Goal: Information Seeking & Learning: Learn about a topic

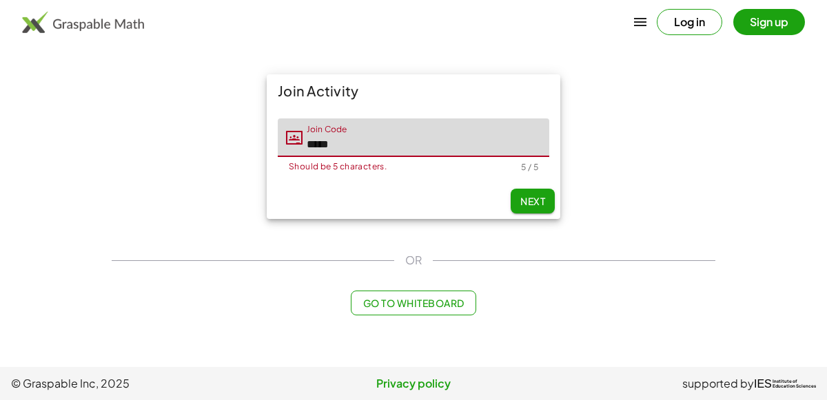
type input "*****"
click at [517, 202] on button "Next" at bounding box center [532, 201] width 44 height 25
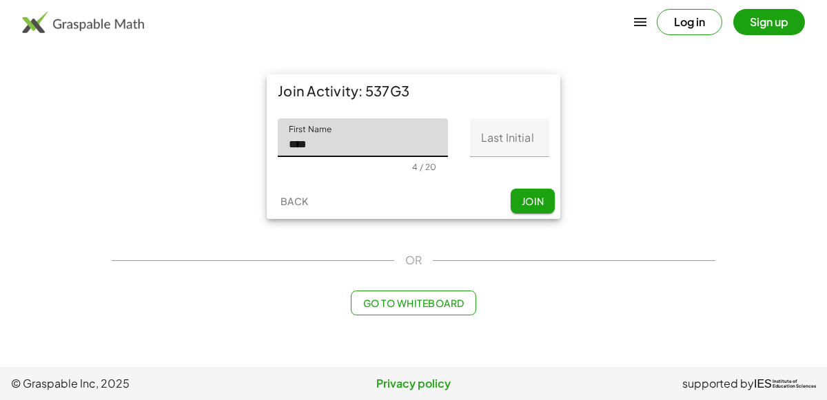
type input "****"
click at [552, 147] on div "First Name First Name **** 4 / 20 Last Initial Last Initial 0 / 1" at bounding box center [413, 145] width 293 height 76
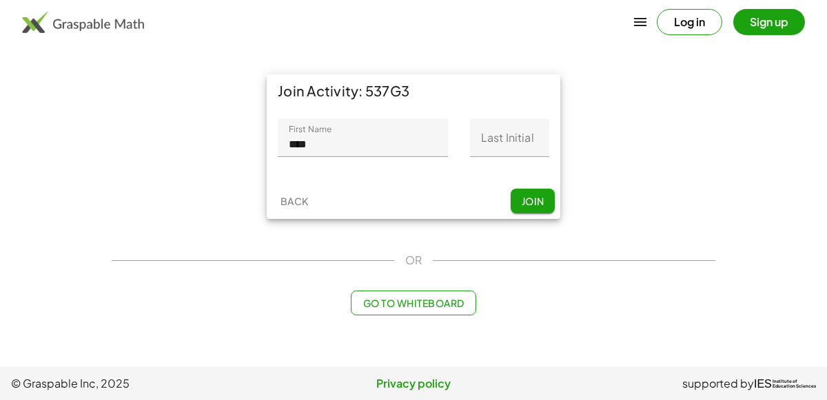
click at [541, 144] on input "Last Initial" at bounding box center [509, 137] width 79 height 39
type input "*"
click at [536, 200] on span "Join" at bounding box center [532, 201] width 23 height 12
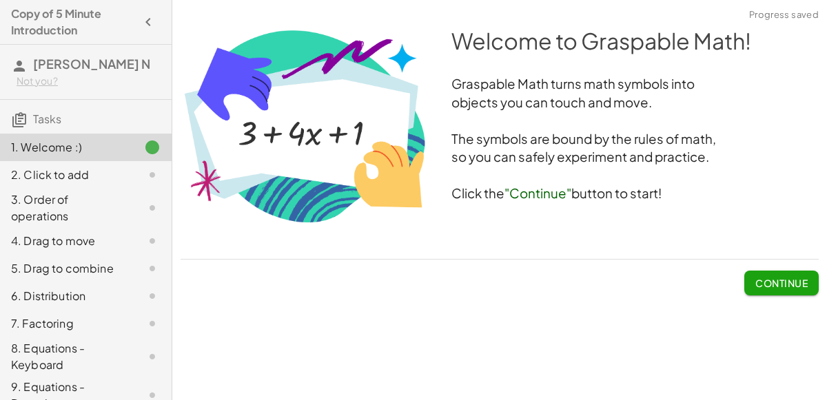
click at [768, 274] on button "Continue" at bounding box center [781, 283] width 74 height 25
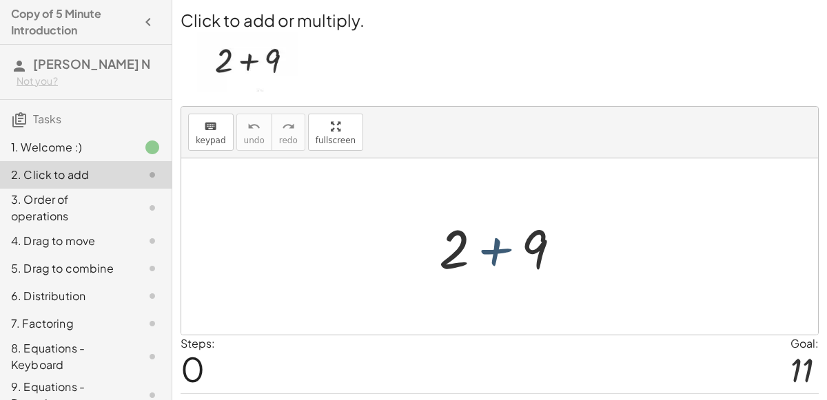
click at [472, 255] on div at bounding box center [505, 247] width 147 height 71
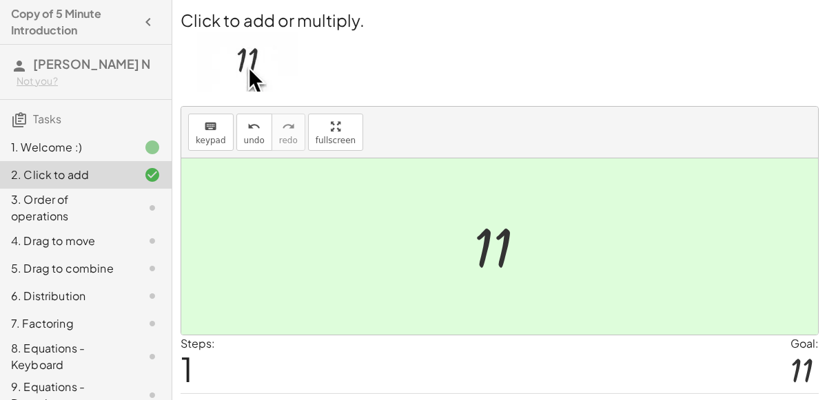
click at [493, 240] on div at bounding box center [505, 247] width 76 height 68
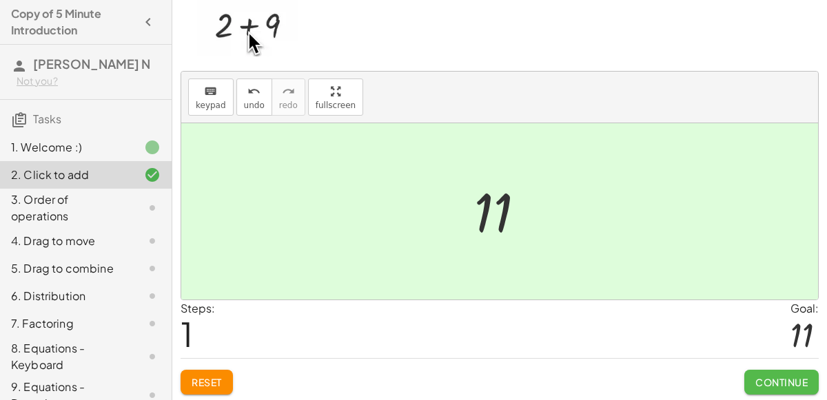
click at [784, 382] on span "Continue" at bounding box center [781, 382] width 52 height 12
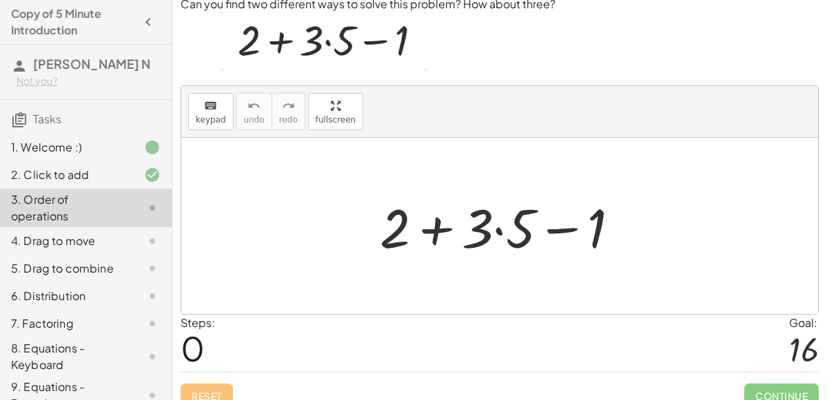
scroll to position [49, 0]
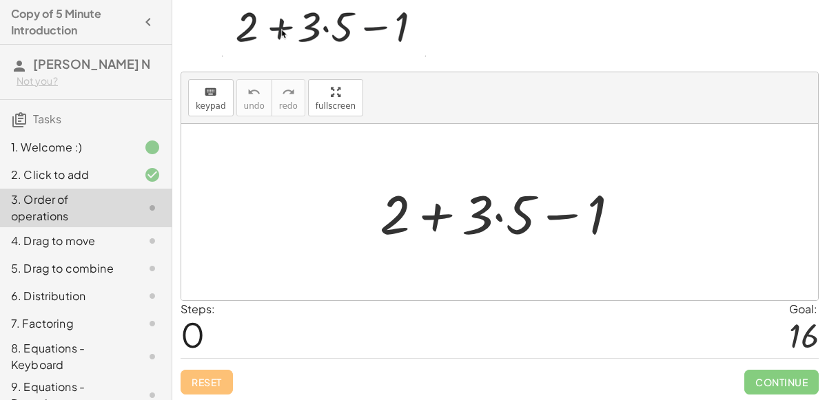
click at [494, 215] on div at bounding box center [505, 212] width 265 height 71
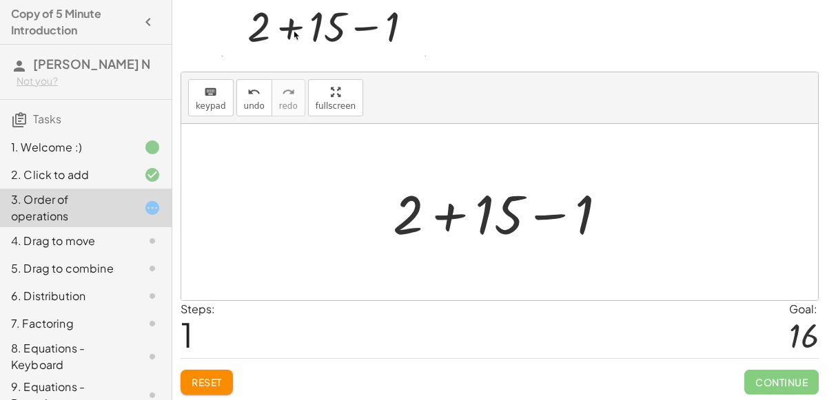
click at [447, 214] on div at bounding box center [505, 212] width 239 height 71
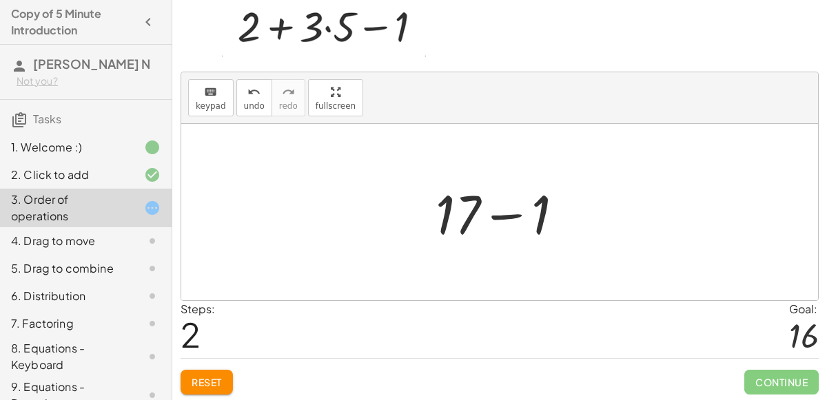
click at [506, 216] on div at bounding box center [505, 212] width 153 height 71
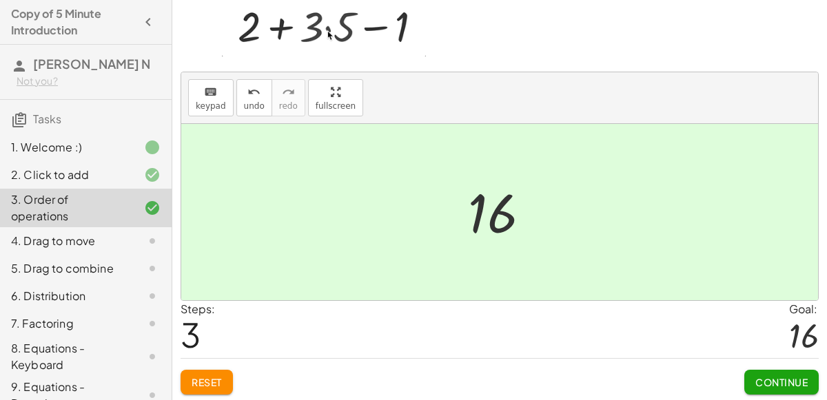
click at [772, 371] on button "Continue" at bounding box center [781, 382] width 74 height 25
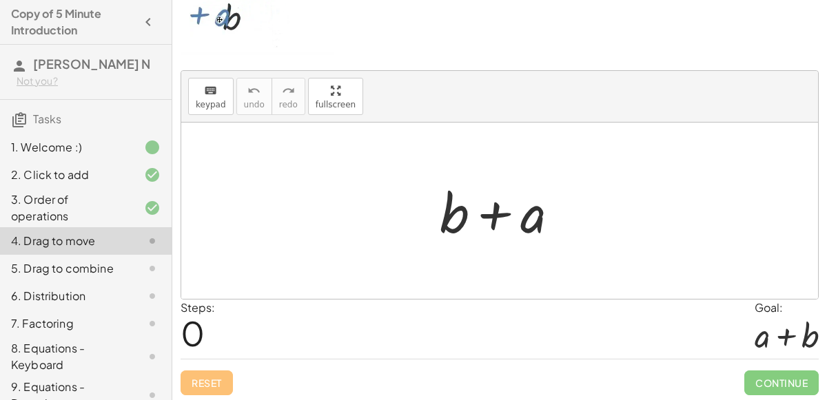
click at [493, 211] on div at bounding box center [505, 211] width 144 height 71
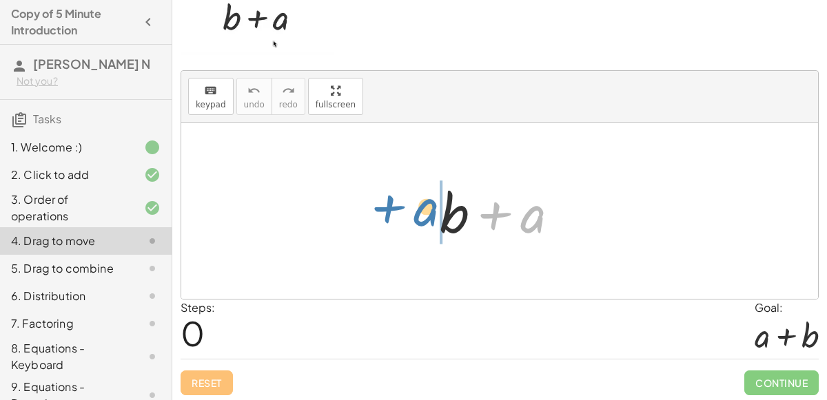
drag, startPoint x: 526, startPoint y: 223, endPoint x: 417, endPoint y: 216, distance: 108.4
click at [417, 216] on div "+ a + b + a" at bounding box center [499, 211] width 637 height 176
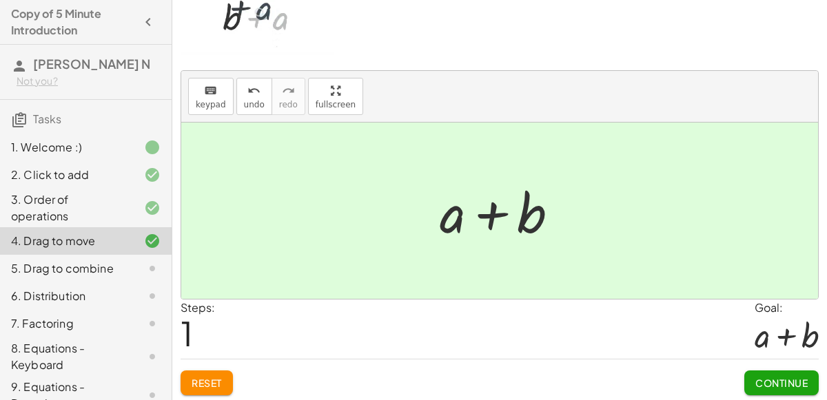
click at [477, 216] on div at bounding box center [505, 211] width 144 height 71
click at [773, 371] on button "Continue" at bounding box center [781, 383] width 74 height 25
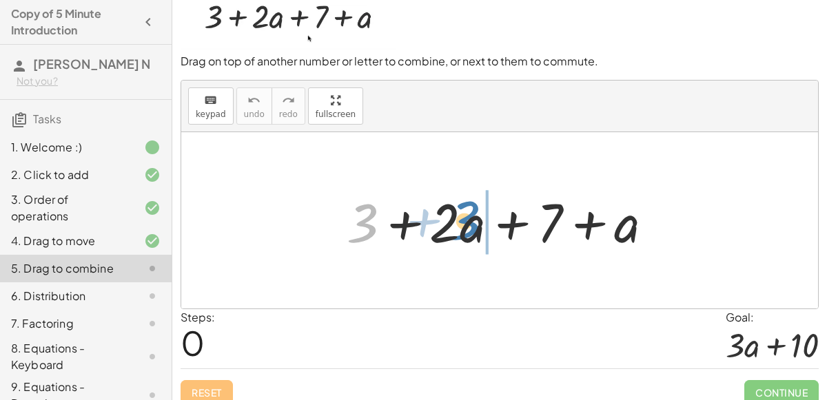
drag, startPoint x: 373, startPoint y: 218, endPoint x: 477, endPoint y: 216, distance: 104.1
click at [477, 216] on div at bounding box center [505, 220] width 331 height 71
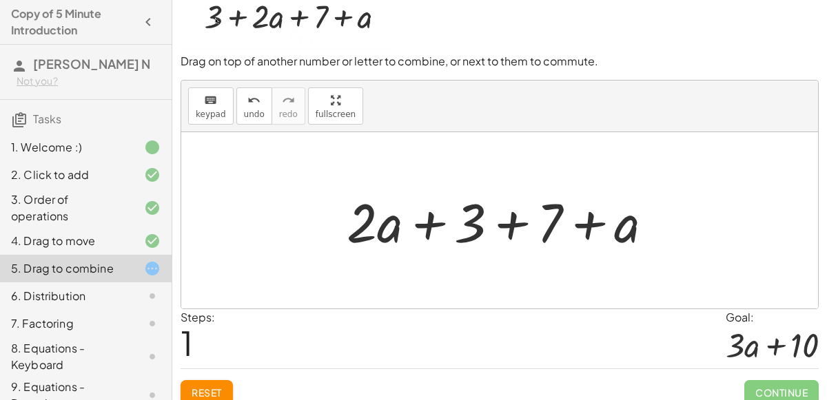
click at [506, 224] on div at bounding box center [505, 220] width 331 height 71
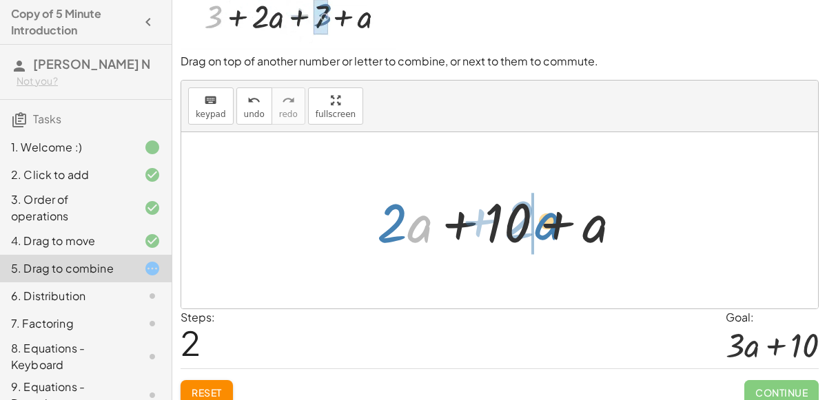
drag, startPoint x: 428, startPoint y: 222, endPoint x: 557, endPoint y: 218, distance: 129.6
click at [557, 218] on div at bounding box center [504, 220] width 269 height 71
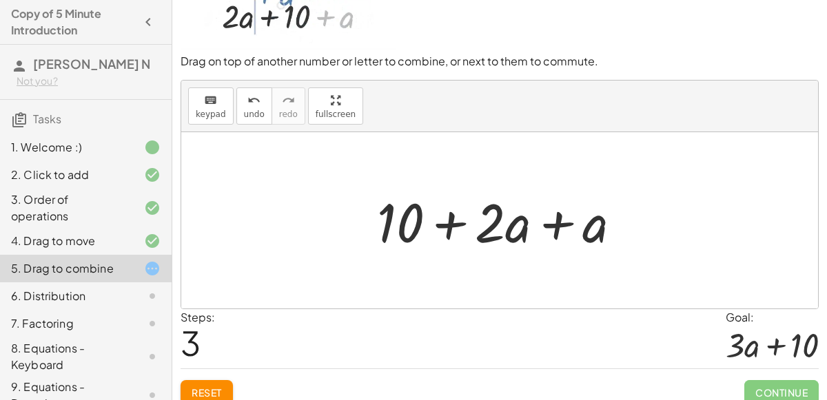
click at [553, 221] on div at bounding box center [504, 220] width 269 height 71
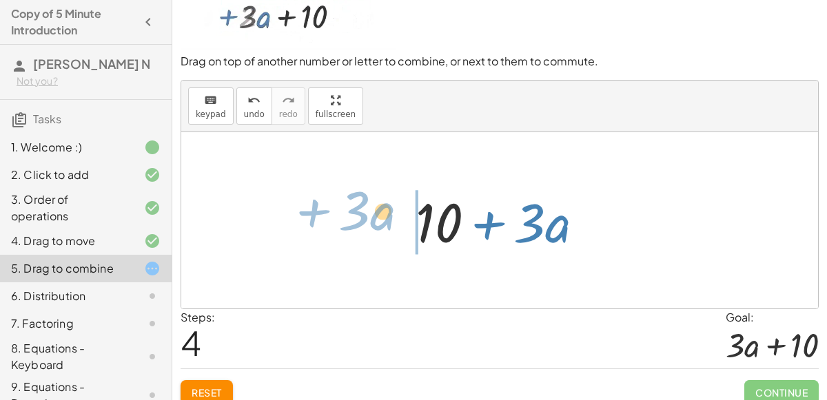
drag, startPoint x: 553, startPoint y: 223, endPoint x: 377, endPoint y: 211, distance: 176.1
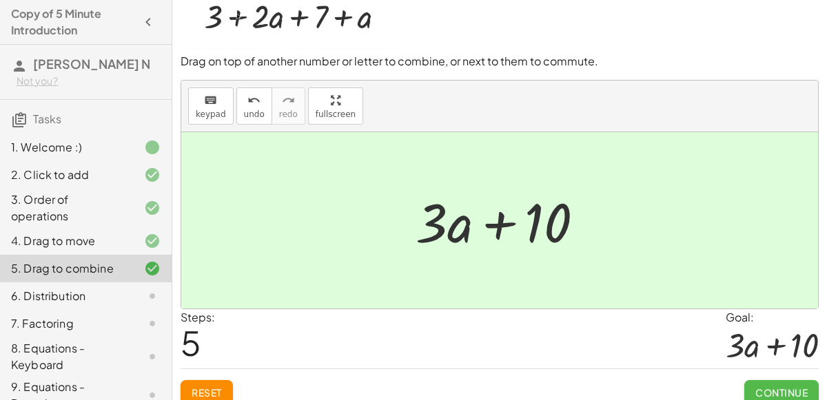
click at [759, 383] on button "Continue" at bounding box center [781, 392] width 74 height 25
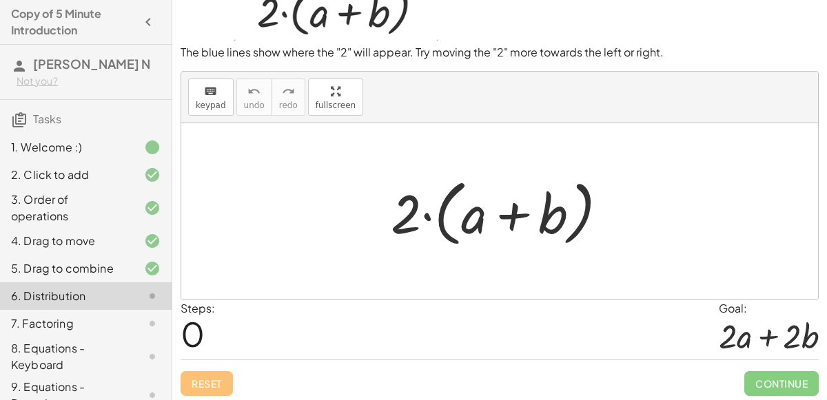
click at [519, 215] on div at bounding box center [505, 211] width 242 height 79
drag, startPoint x: 411, startPoint y: 198, endPoint x: 468, endPoint y: 202, distance: 58.0
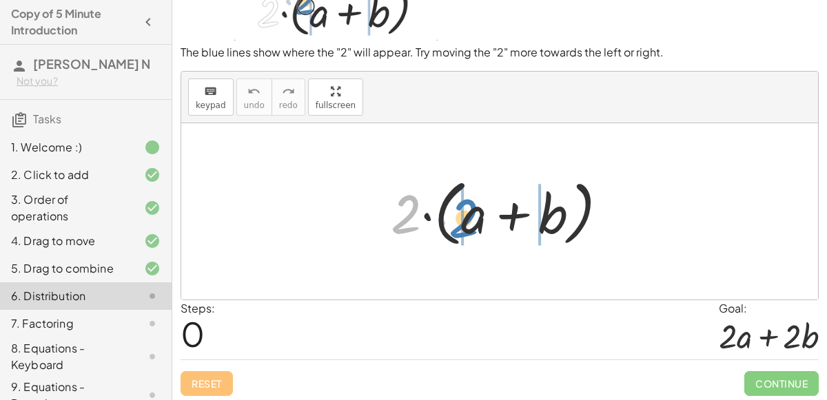
click at [468, 202] on div at bounding box center [505, 211] width 242 height 79
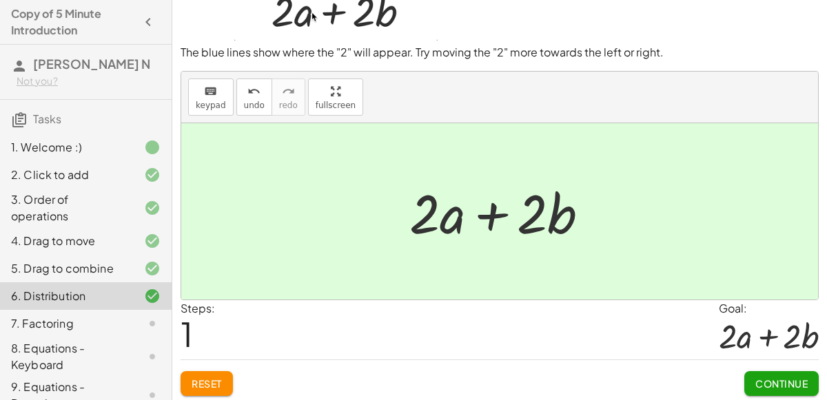
click at [774, 379] on span "Continue" at bounding box center [781, 384] width 52 height 12
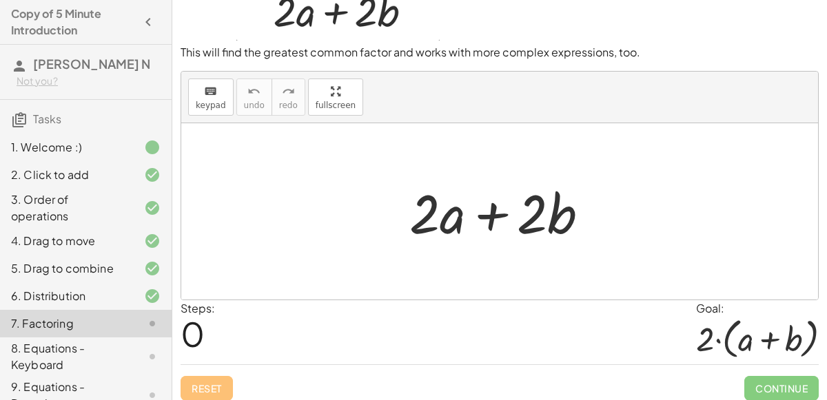
click at [494, 217] on div at bounding box center [504, 211] width 205 height 71
drag, startPoint x: 431, startPoint y: 217, endPoint x: 325, endPoint y: 231, distance: 106.3
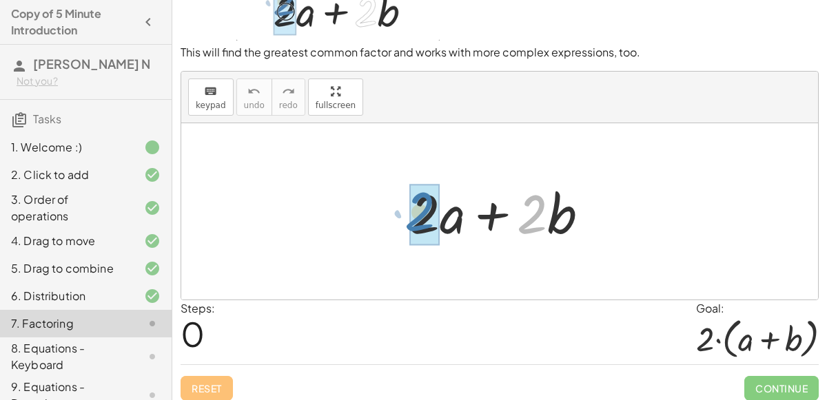
drag, startPoint x: 527, startPoint y: 214, endPoint x: 413, endPoint y: 211, distance: 113.7
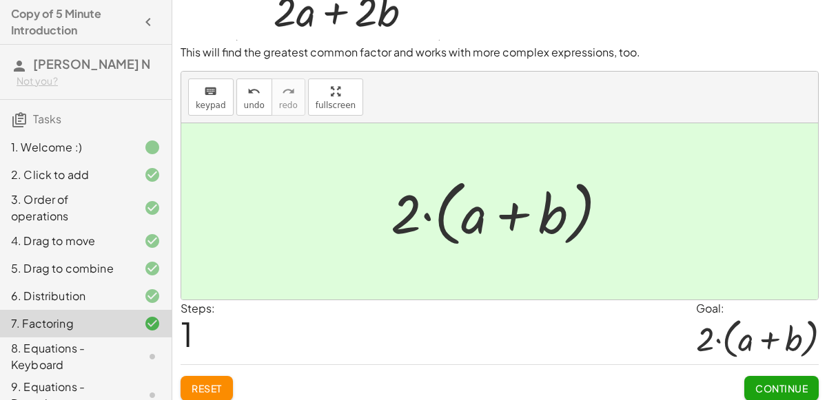
click at [759, 377] on button "Continue" at bounding box center [781, 388] width 74 height 25
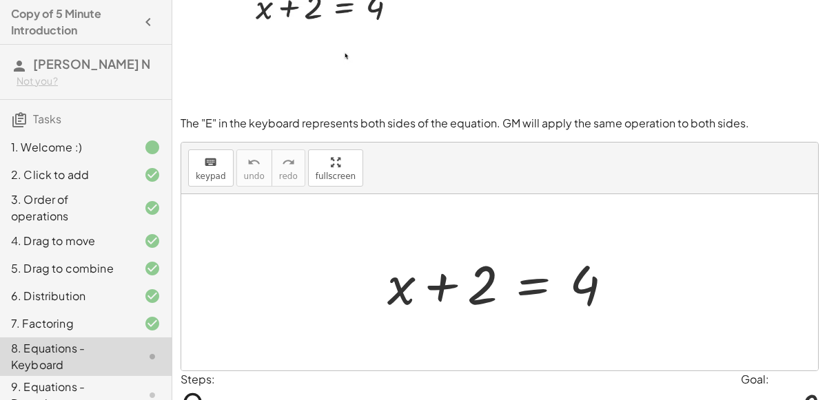
scroll to position [120, 0]
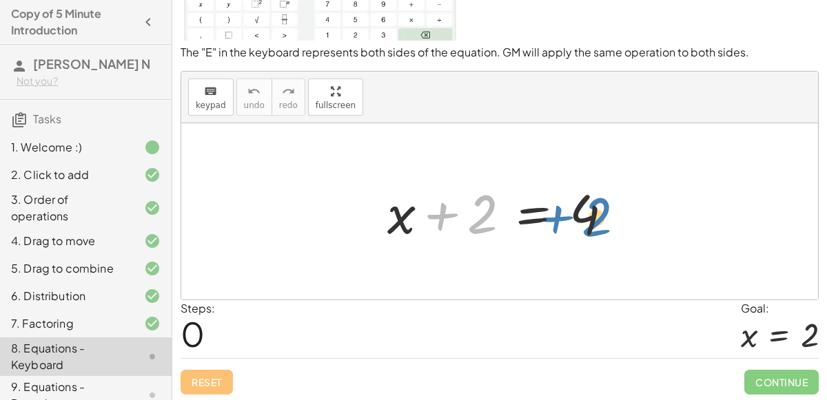
drag, startPoint x: 488, startPoint y: 220, endPoint x: 603, endPoint y: 223, distance: 115.1
click at [603, 223] on div at bounding box center [505, 211] width 250 height 71
click at [435, 212] on div at bounding box center [505, 211] width 250 height 71
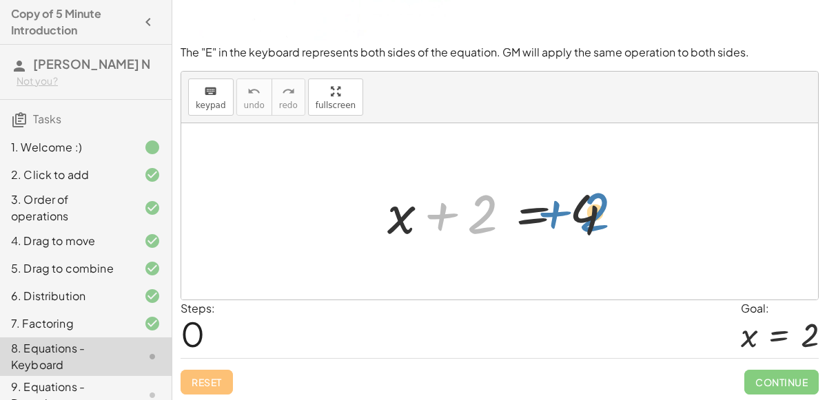
drag, startPoint x: 485, startPoint y: 233, endPoint x: 598, endPoint y: 231, distance: 113.0
click at [598, 231] on div at bounding box center [505, 211] width 250 height 71
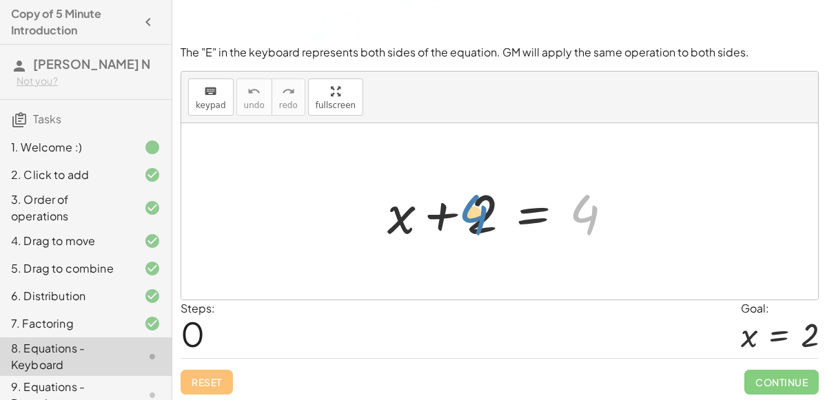
drag, startPoint x: 593, startPoint y: 214, endPoint x: 482, endPoint y: 214, distance: 110.9
click at [482, 214] on div at bounding box center [505, 211] width 250 height 71
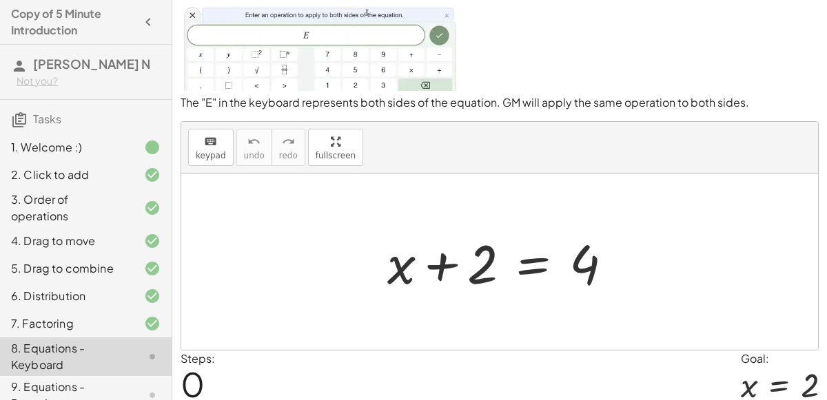
scroll to position [66, 0]
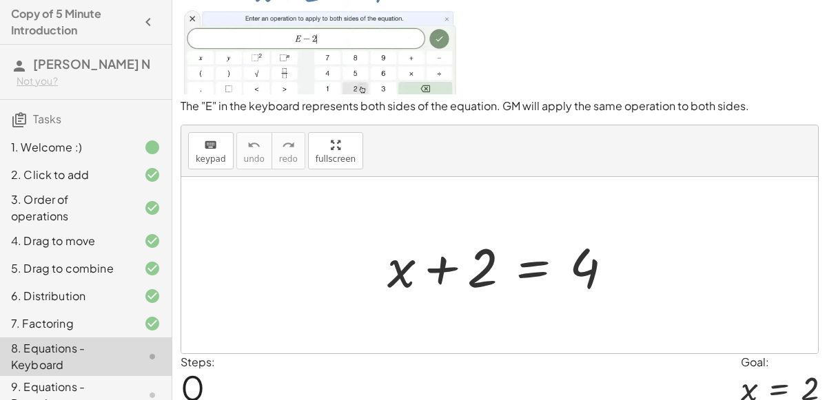
click at [549, 271] on div at bounding box center [505, 265] width 250 height 71
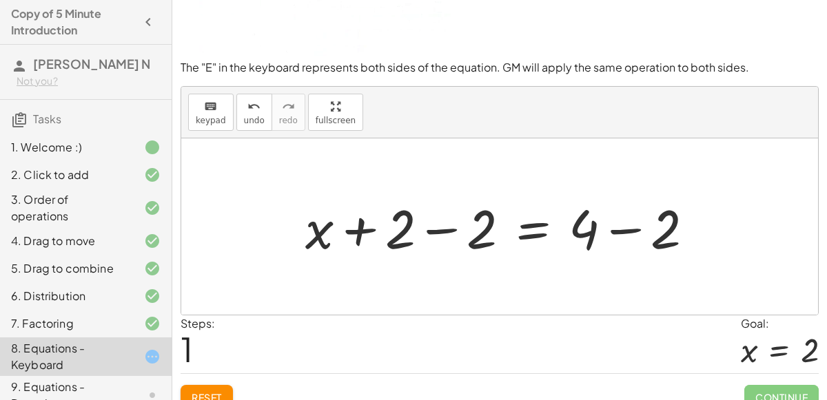
scroll to position [120, 0]
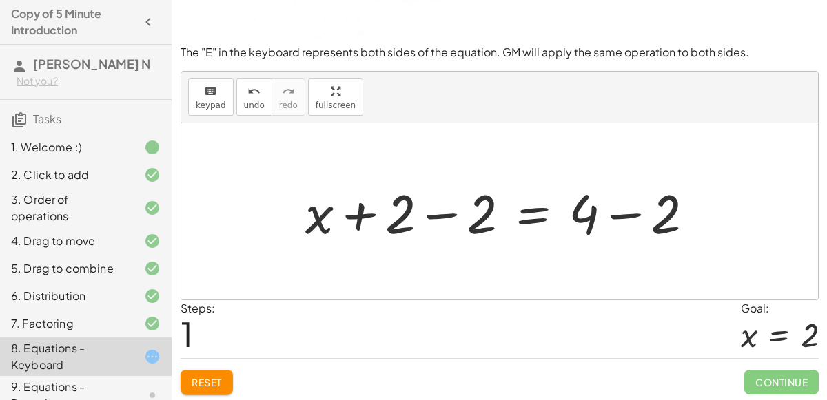
click at [443, 218] on div at bounding box center [504, 211] width 413 height 71
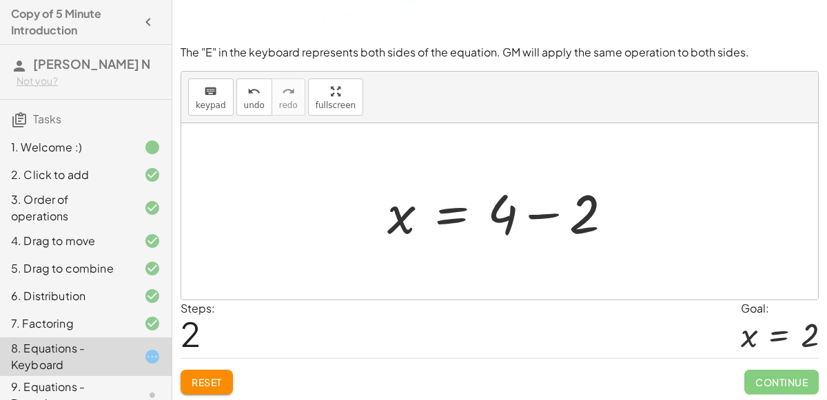
click at [534, 218] on div at bounding box center [505, 211] width 250 height 71
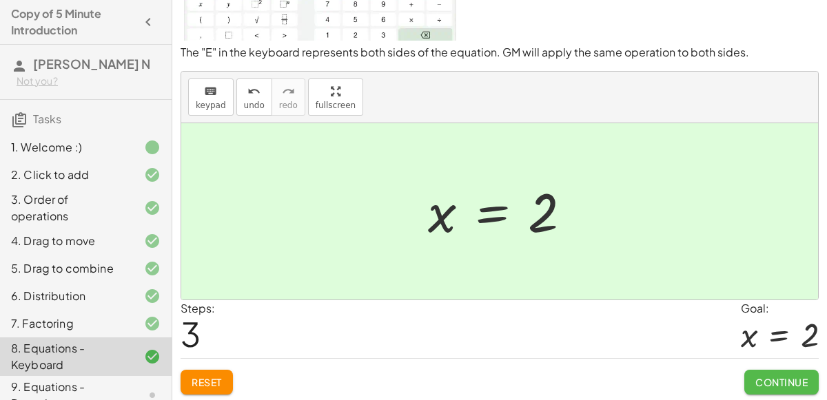
click at [789, 376] on span "Continue" at bounding box center [781, 382] width 52 height 12
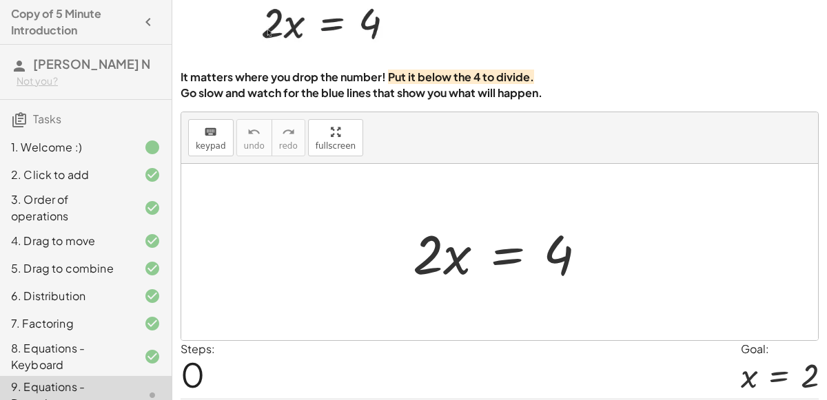
scroll to position [87, 0]
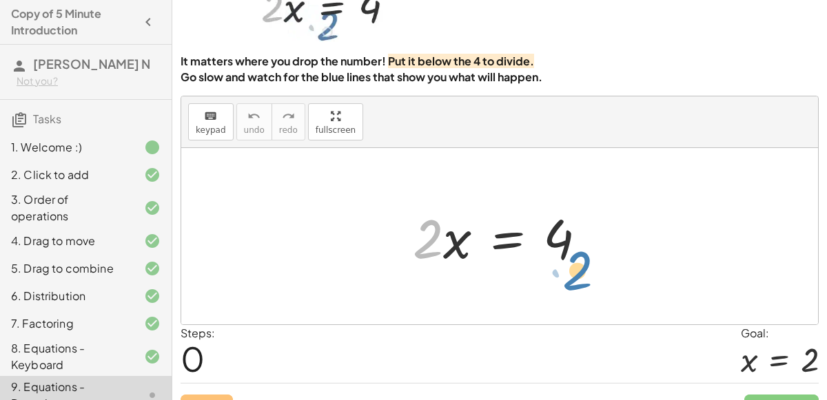
drag, startPoint x: 437, startPoint y: 242, endPoint x: 585, endPoint y: 274, distance: 151.5
click at [585, 274] on div "· 2 · 2 · x = 4" at bounding box center [499, 236] width 637 height 176
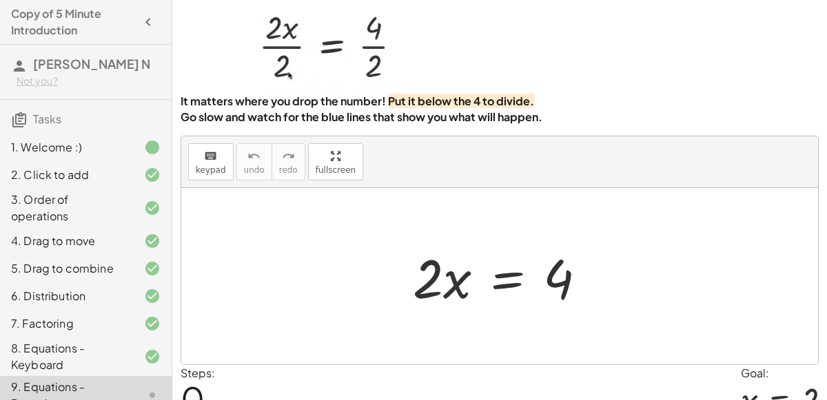
scroll to position [79, 0]
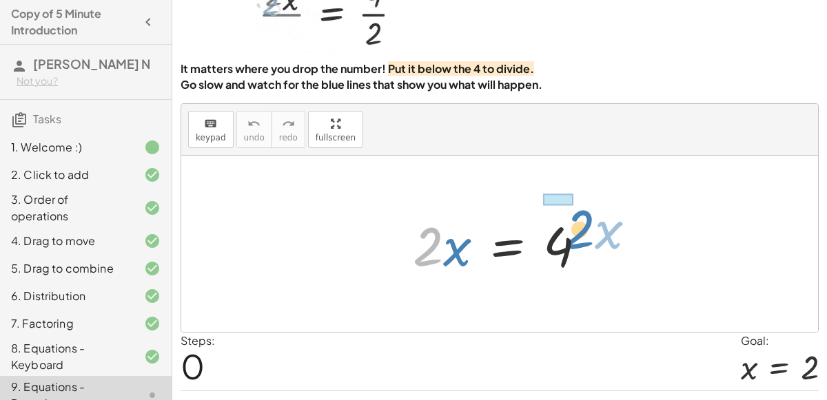
drag, startPoint x: 429, startPoint y: 254, endPoint x: 581, endPoint y: 236, distance: 152.5
click at [581, 236] on div at bounding box center [505, 244] width 198 height 71
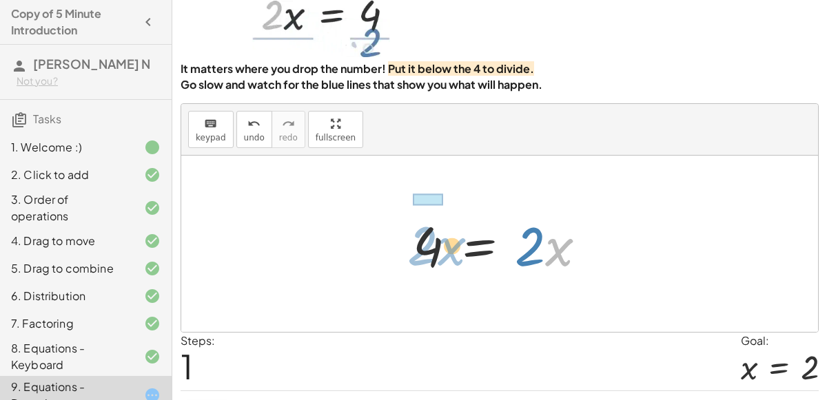
drag, startPoint x: 550, startPoint y: 249, endPoint x: 442, endPoint y: 249, distance: 107.5
click at [442, 249] on div at bounding box center [505, 244] width 198 height 71
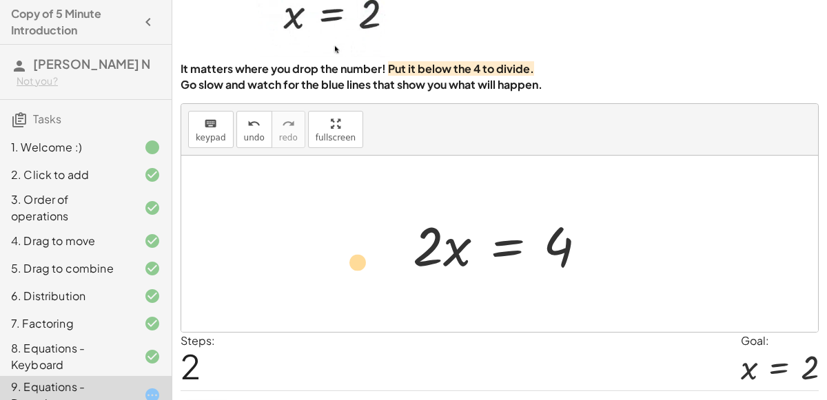
drag, startPoint x: 416, startPoint y: 245, endPoint x: 342, endPoint y: 260, distance: 75.3
click at [342, 260] on div "· 2 · x = 4 4 = · 2 · x · 2 · 2 · x = 4" at bounding box center [499, 244] width 637 height 176
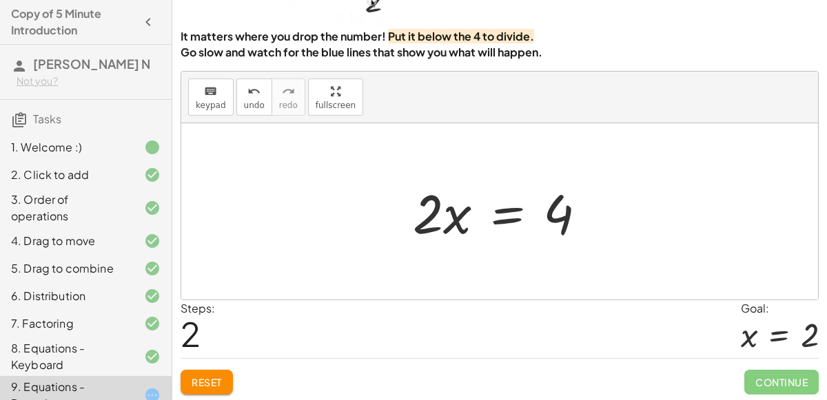
click at [498, 216] on div at bounding box center [505, 211] width 198 height 71
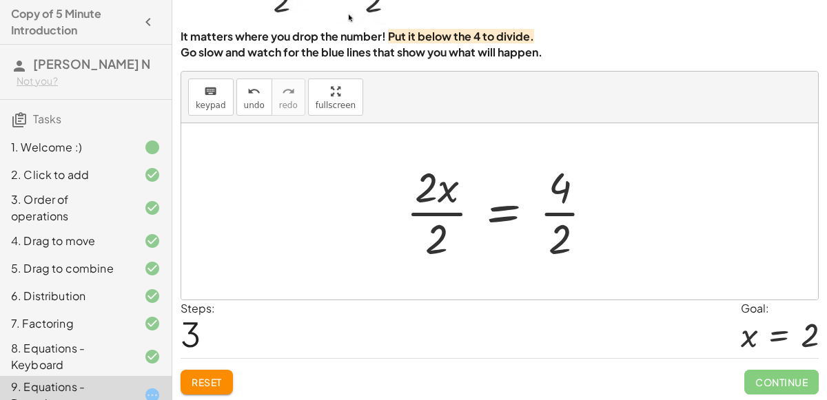
click at [516, 199] on div at bounding box center [505, 211] width 212 height 106
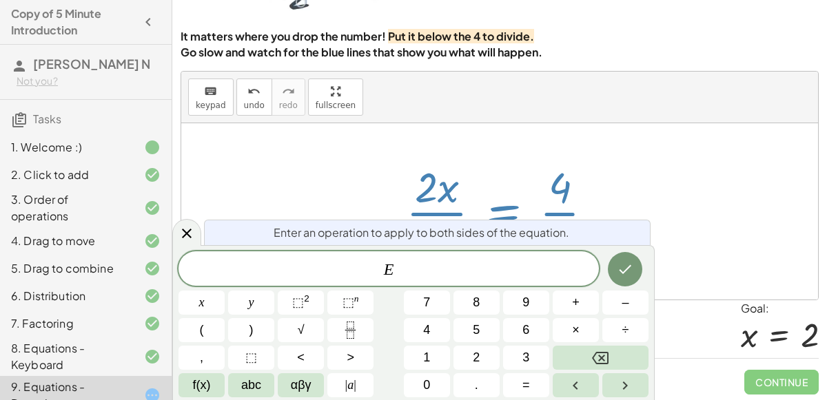
click at [509, 220] on div "Enter an operation to apply to both sides of the equation." at bounding box center [427, 232] width 446 height 25
click at [693, 187] on div at bounding box center [499, 211] width 637 height 176
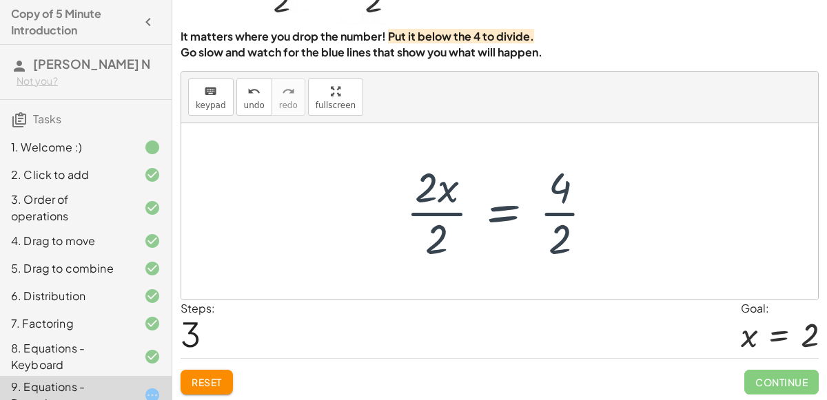
click at [553, 216] on div at bounding box center [505, 211] width 212 height 106
click at [444, 208] on div at bounding box center [500, 211] width 202 height 106
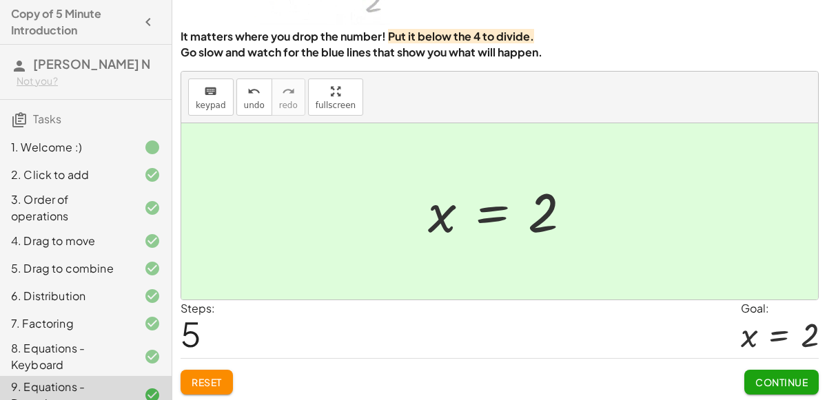
click at [795, 371] on button "Continue" at bounding box center [781, 382] width 74 height 25
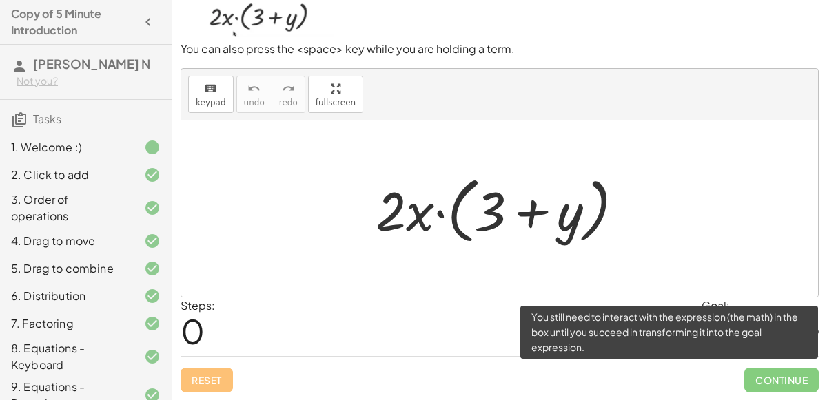
scroll to position [110, 0]
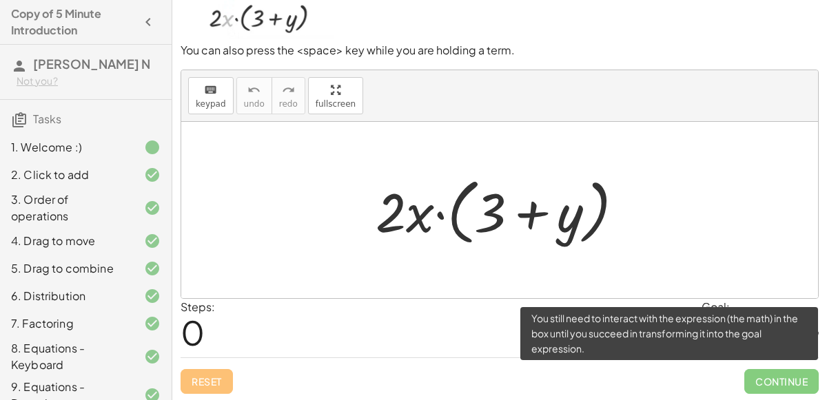
click at [795, 371] on span "Continue" at bounding box center [781, 381] width 74 height 25
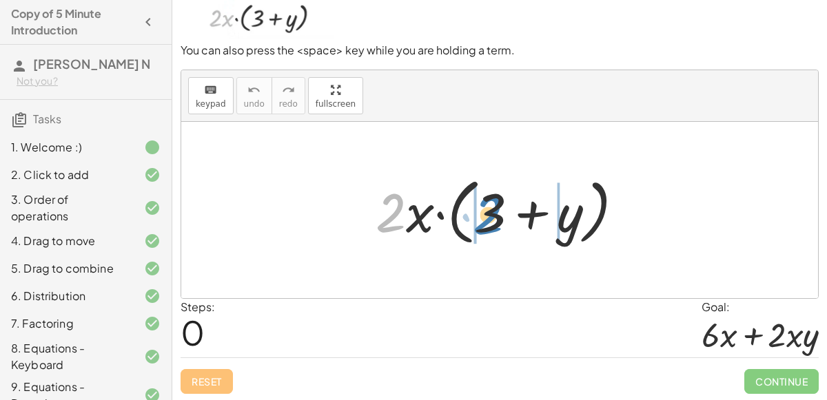
drag, startPoint x: 405, startPoint y: 213, endPoint x: 503, endPoint y: 215, distance: 97.8
click at [503, 215] on div at bounding box center [505, 210] width 273 height 79
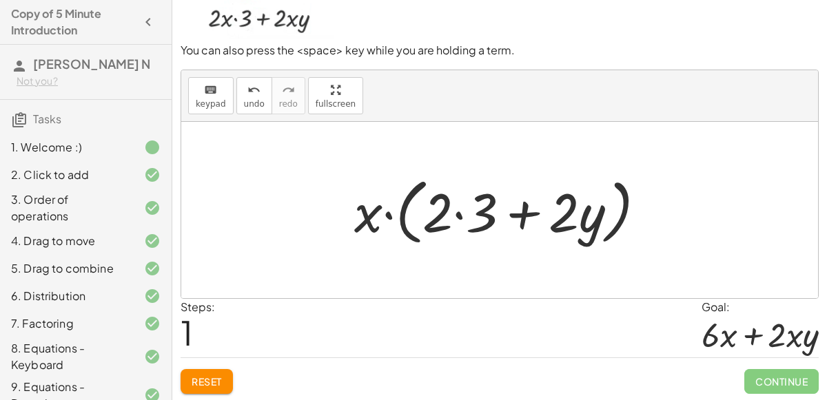
click at [464, 222] on div at bounding box center [505, 210] width 316 height 79
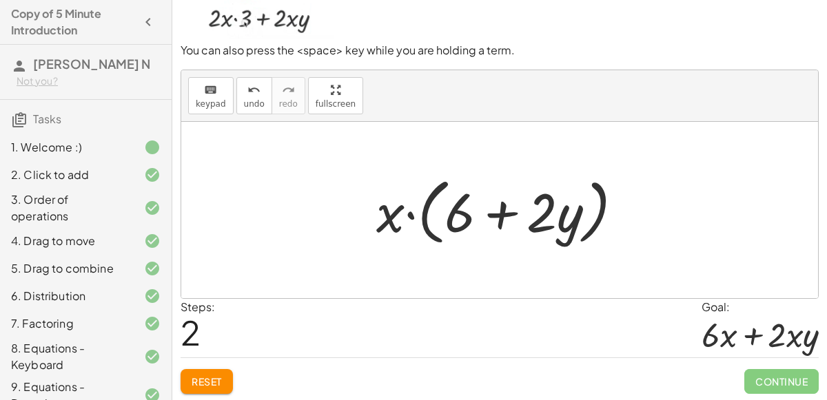
click at [411, 215] on div at bounding box center [505, 210] width 272 height 79
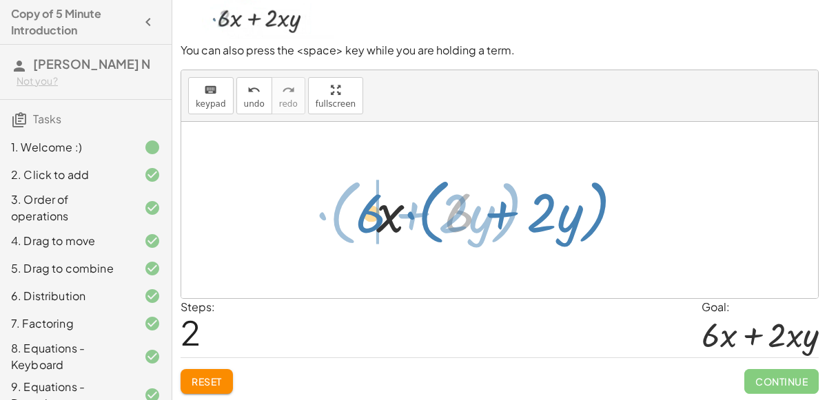
drag, startPoint x: 455, startPoint y: 214, endPoint x: 366, endPoint y: 215, distance: 88.9
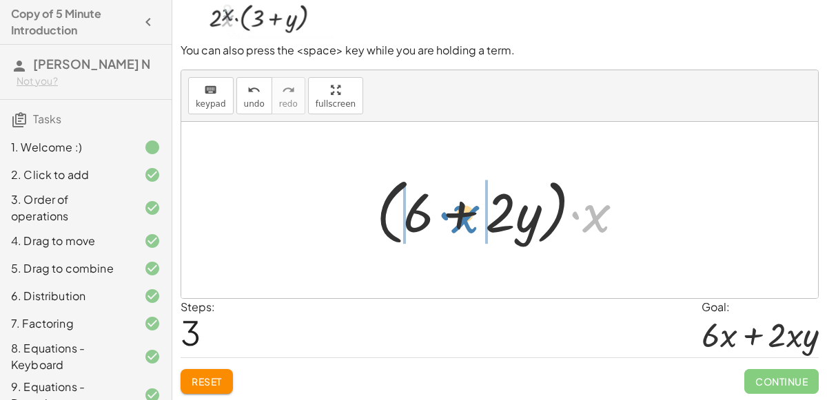
drag, startPoint x: 603, startPoint y: 219, endPoint x: 472, endPoint y: 220, distance: 130.9
click at [472, 220] on div at bounding box center [505, 210] width 272 height 79
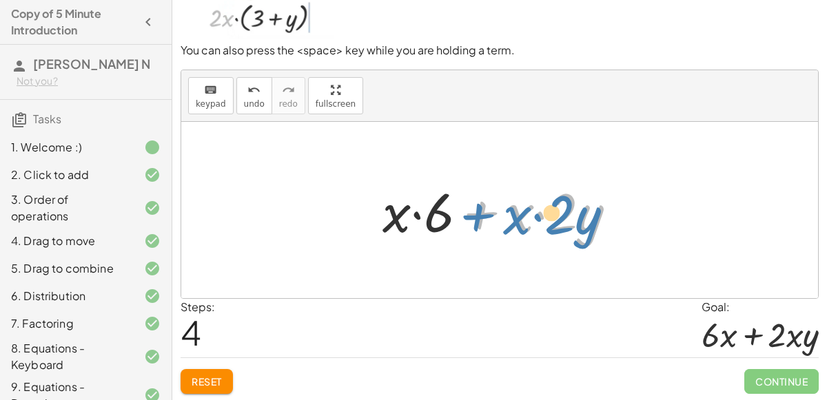
click at [489, 220] on div at bounding box center [504, 210] width 259 height 71
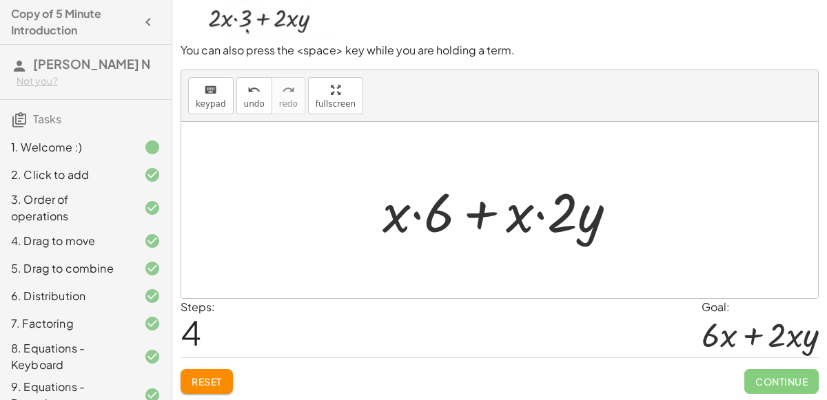
click at [223, 380] on button "Reset" at bounding box center [206, 381] width 52 height 25
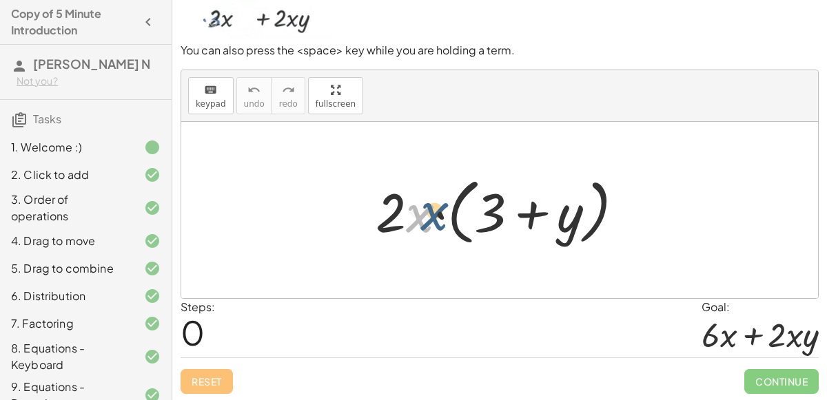
drag, startPoint x: 406, startPoint y: 220, endPoint x: 420, endPoint y: 217, distance: 14.1
click at [420, 217] on div at bounding box center [505, 210] width 273 height 79
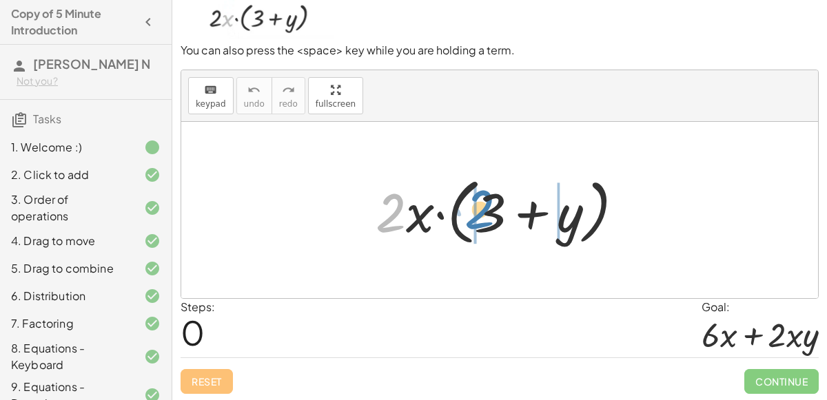
drag, startPoint x: 382, startPoint y: 214, endPoint x: 472, endPoint y: 211, distance: 89.6
click at [472, 211] on div at bounding box center [505, 210] width 273 height 79
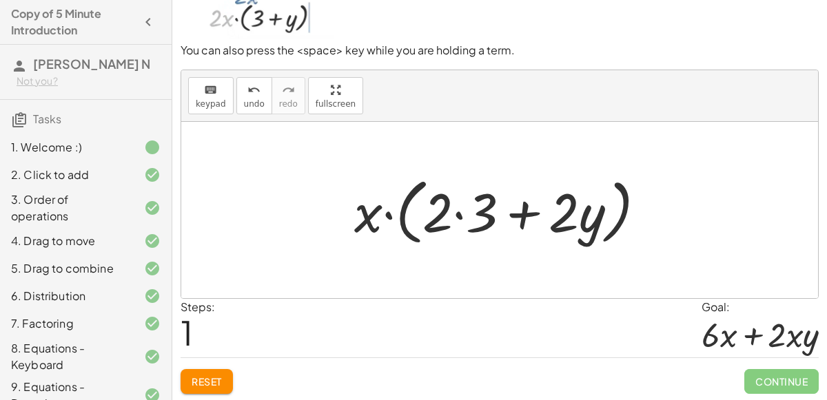
click at [462, 212] on div at bounding box center [505, 210] width 316 height 79
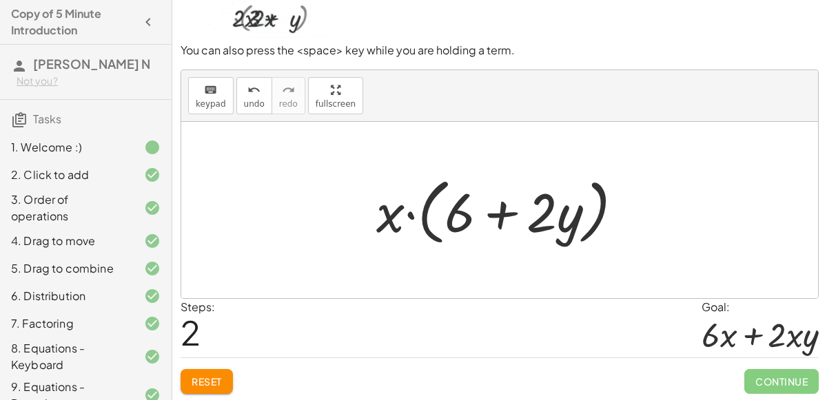
click at [597, 211] on div at bounding box center [505, 210] width 272 height 79
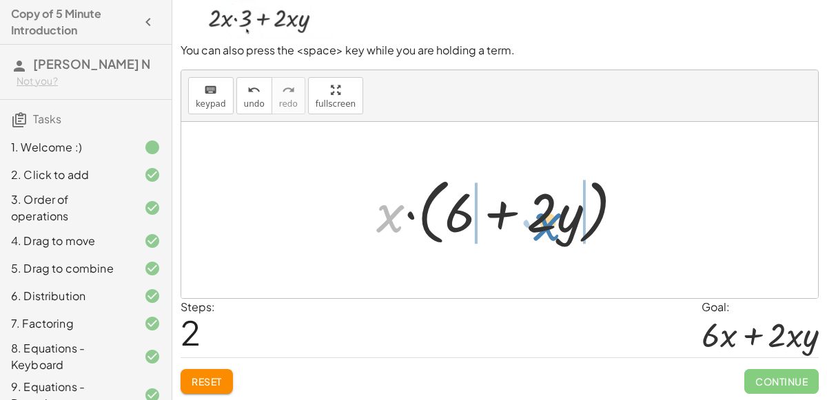
drag, startPoint x: 386, startPoint y: 220, endPoint x: 543, endPoint y: 227, distance: 157.3
click at [543, 227] on div at bounding box center [505, 210] width 272 height 79
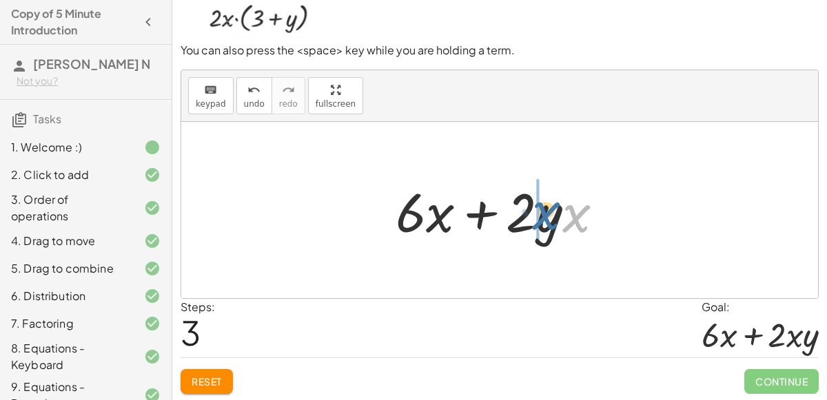
drag, startPoint x: 578, startPoint y: 214, endPoint x: 547, endPoint y: 212, distance: 31.1
click at [547, 212] on div at bounding box center [505, 210] width 233 height 71
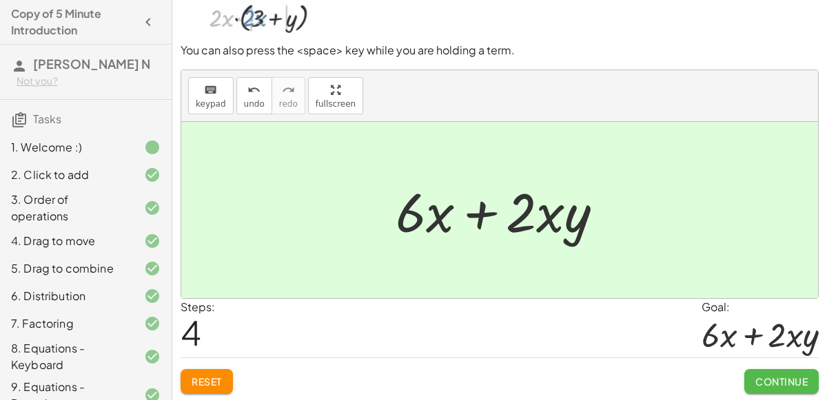
click at [806, 383] on span "Continue" at bounding box center [781, 381] width 52 height 12
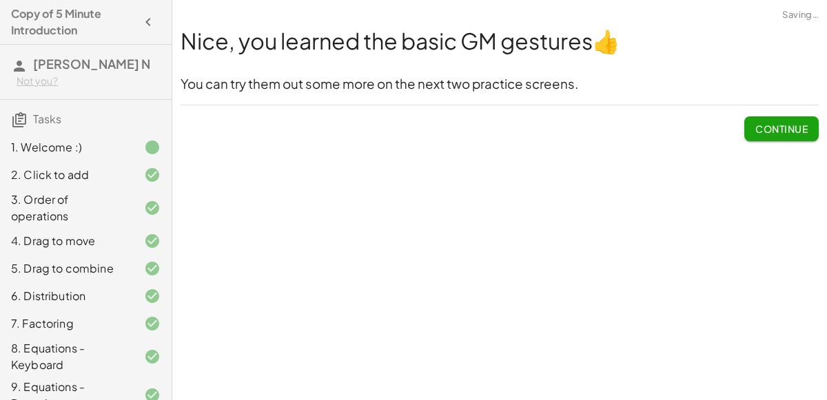
click at [0, 0] on div "Nice, you learned the basic GM gestures 👍 You can try them out some more on the…" at bounding box center [0, 0] width 0 height 0
click at [767, 136] on button "Continue" at bounding box center [781, 128] width 74 height 25
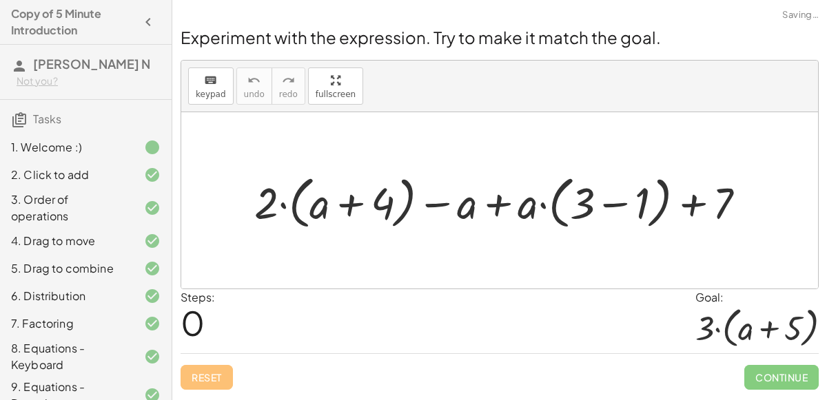
click at [431, 204] on div at bounding box center [505, 201] width 516 height 64
drag, startPoint x: 258, startPoint y: 207, endPoint x: 307, endPoint y: 206, distance: 48.2
click at [307, 206] on div at bounding box center [505, 201] width 516 height 64
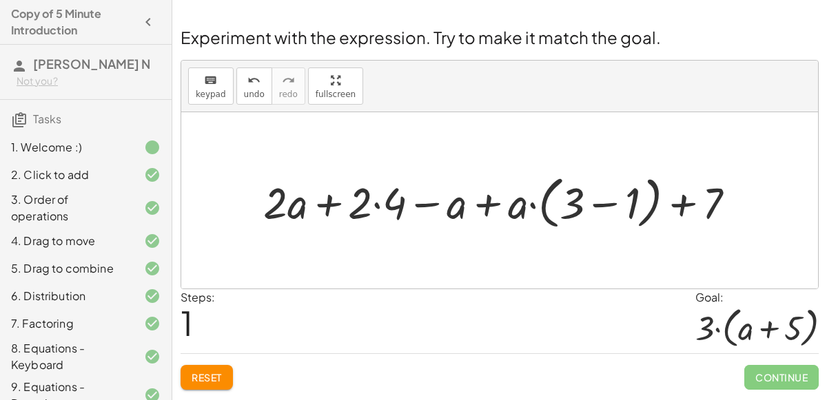
click at [376, 203] on div at bounding box center [504, 201] width 497 height 64
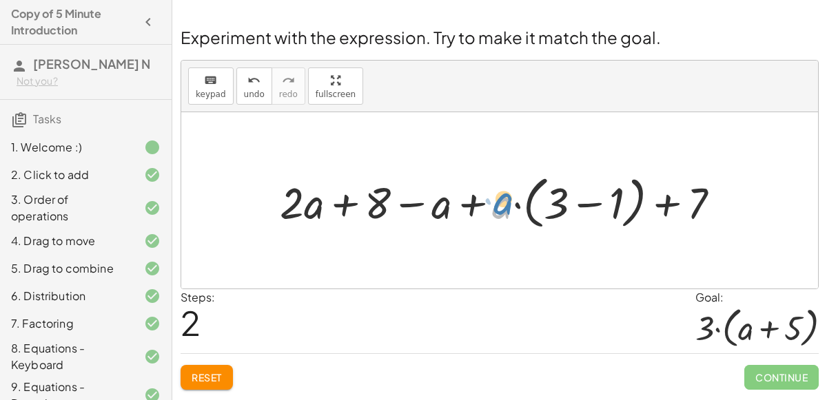
click at [508, 200] on div at bounding box center [505, 201] width 465 height 64
click at [493, 207] on div at bounding box center [505, 201] width 465 height 64
click at [481, 202] on div at bounding box center [505, 201] width 465 height 64
drag, startPoint x: 504, startPoint y: 206, endPoint x: 565, endPoint y: 204, distance: 60.7
click at [565, 204] on div at bounding box center [505, 201] width 465 height 64
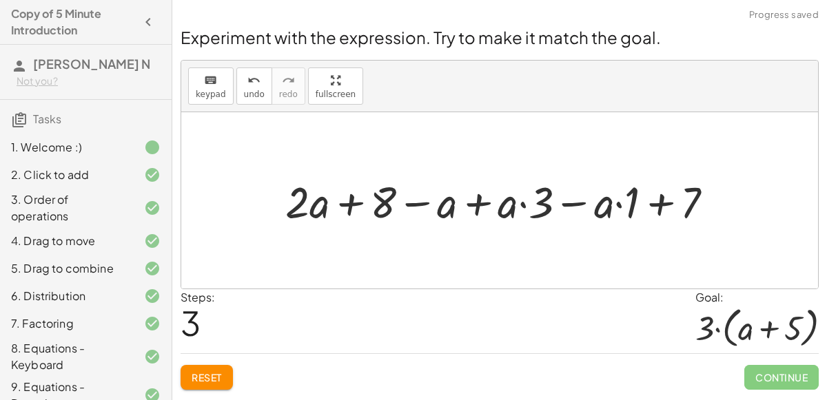
click at [473, 200] on div at bounding box center [504, 200] width 453 height 57
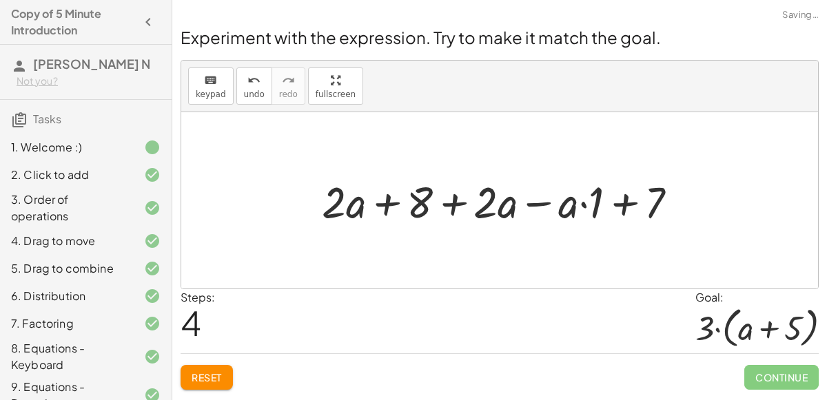
click at [457, 205] on div at bounding box center [505, 200] width 380 height 57
click at [537, 201] on div at bounding box center [505, 200] width 380 height 57
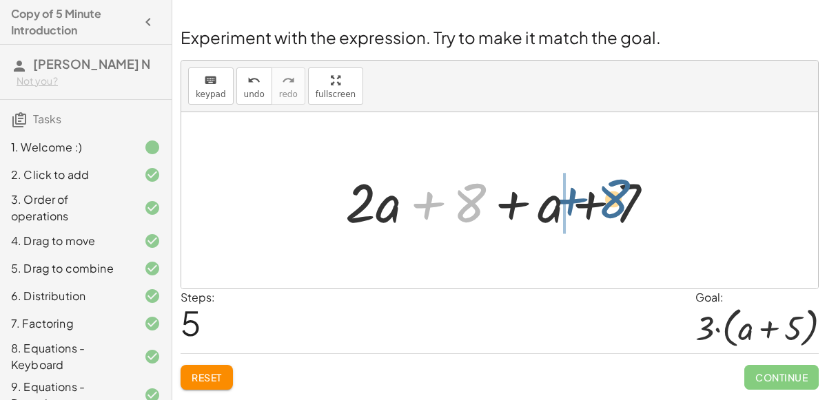
drag, startPoint x: 458, startPoint y: 203, endPoint x: 600, endPoint y: 199, distance: 142.0
click at [600, 199] on div at bounding box center [504, 200] width 333 height 71
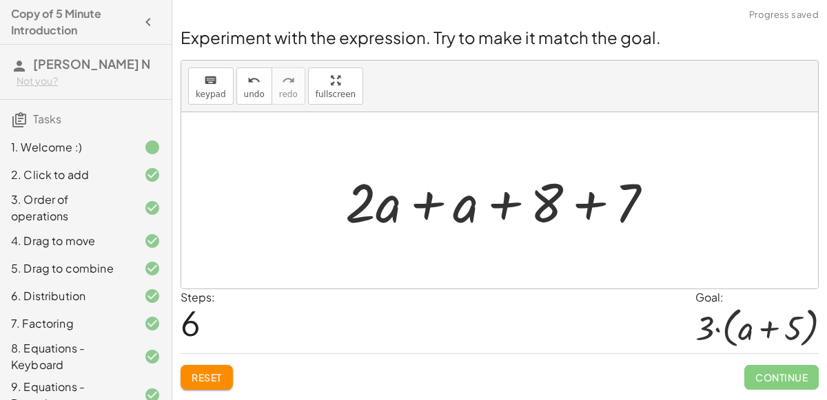
click at [592, 204] on div at bounding box center [504, 200] width 333 height 71
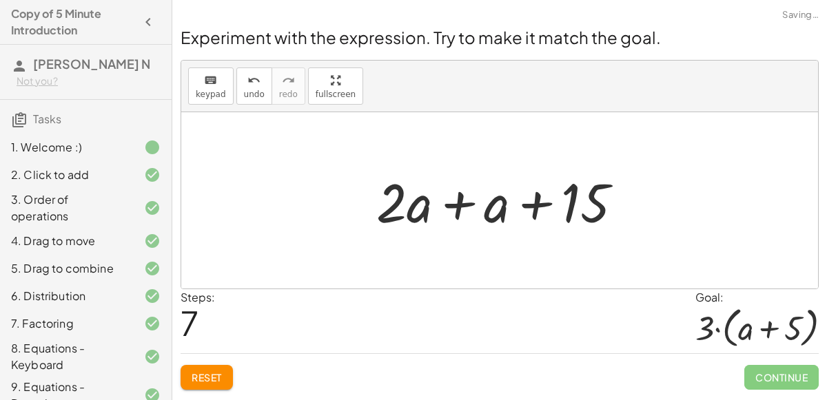
click at [471, 202] on div at bounding box center [504, 200] width 271 height 71
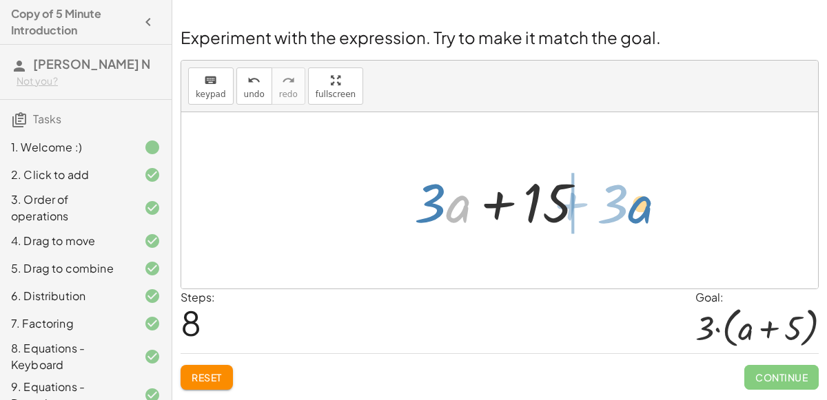
drag, startPoint x: 466, startPoint y: 211, endPoint x: 646, endPoint y: 211, distance: 179.8
click at [646, 211] on div "+ · 2 · ( + a + 4 ) − a + · a · ( + 3 − 1 ) + 7 + · 2 · a + · 2 · 4 − a + · a ·…" at bounding box center [499, 200] width 637 height 176
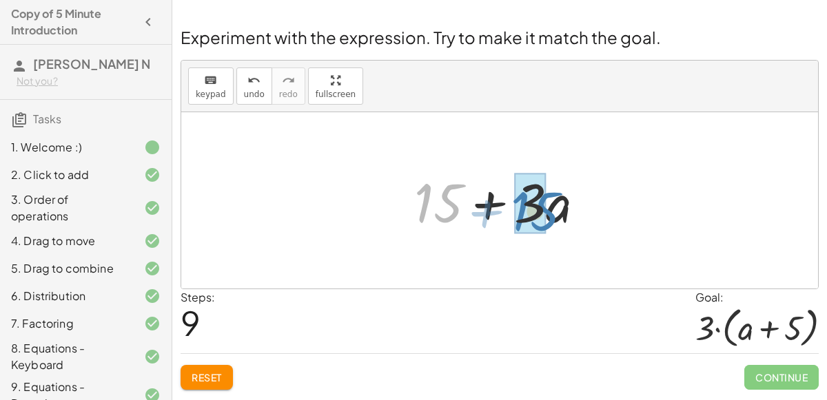
drag, startPoint x: 425, startPoint y: 194, endPoint x: 521, endPoint y: 202, distance: 96.1
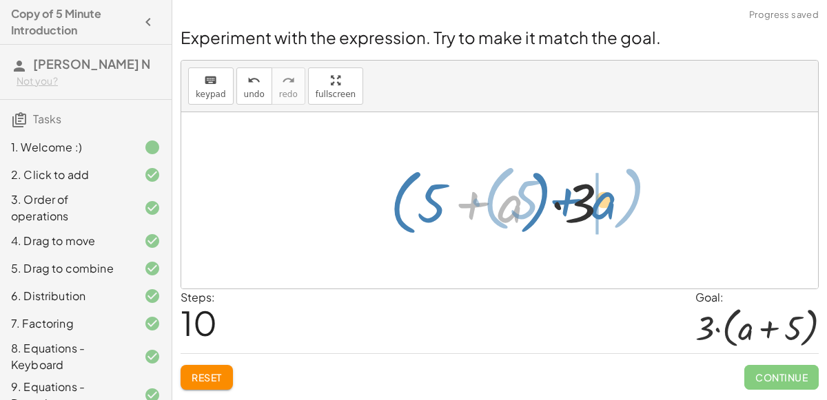
drag, startPoint x: 484, startPoint y: 209, endPoint x: 590, endPoint y: 204, distance: 106.2
click at [590, 204] on div at bounding box center [505, 200] width 244 height 79
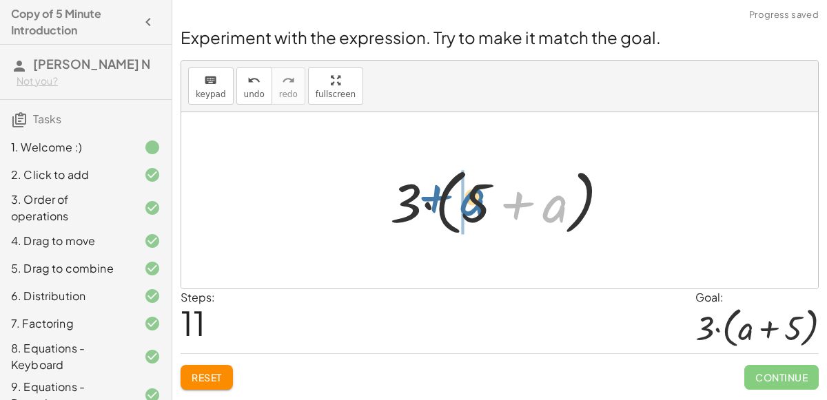
drag, startPoint x: 566, startPoint y: 212, endPoint x: 484, endPoint y: 205, distance: 82.3
click at [484, 205] on div at bounding box center [505, 200] width 244 height 79
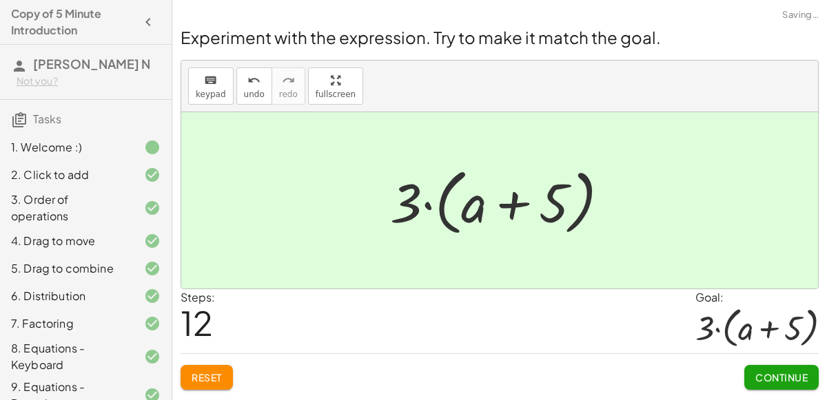
click at [771, 365] on button "Continue" at bounding box center [781, 377] width 74 height 25
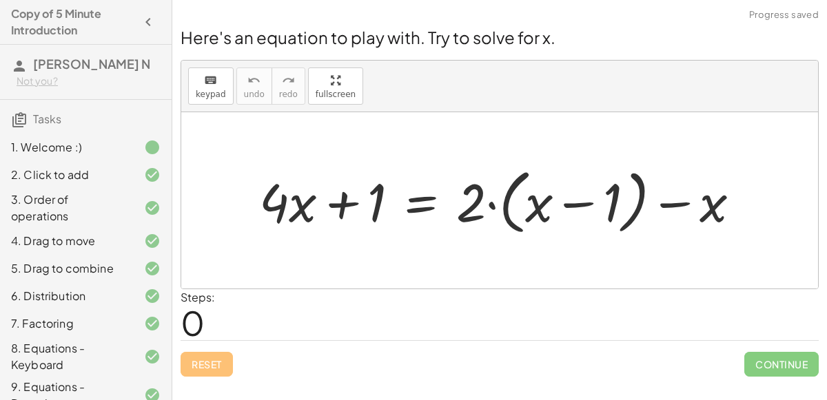
scroll to position [167, 0]
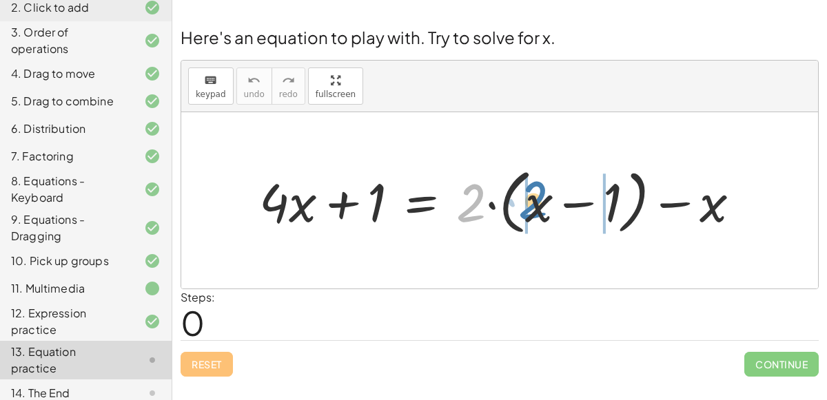
drag, startPoint x: 481, startPoint y: 205, endPoint x: 548, endPoint y: 203, distance: 66.9
click at [548, 203] on div at bounding box center [505, 201] width 506 height 78
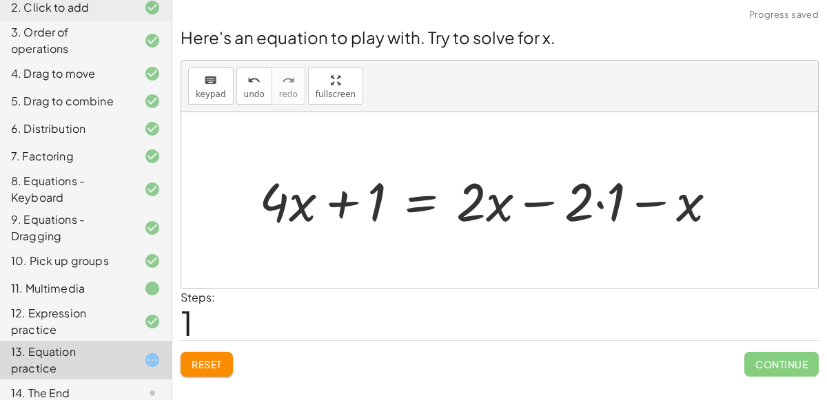
click at [599, 207] on div at bounding box center [493, 200] width 482 height 70
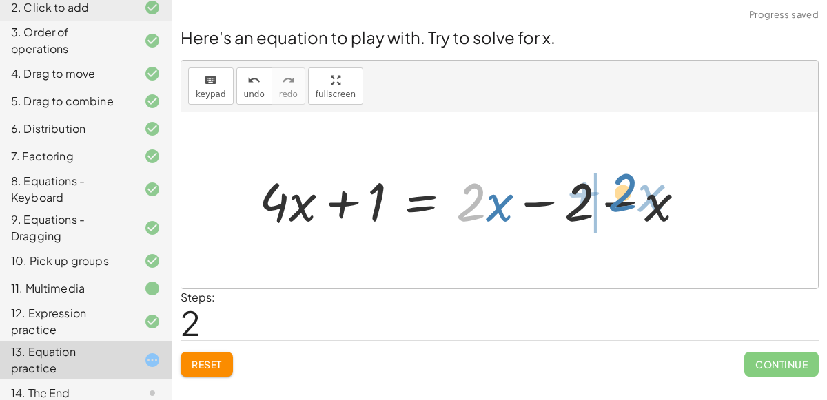
drag, startPoint x: 476, startPoint y: 212, endPoint x: 628, endPoint y: 203, distance: 152.5
click at [628, 203] on div at bounding box center [477, 200] width 451 height 70
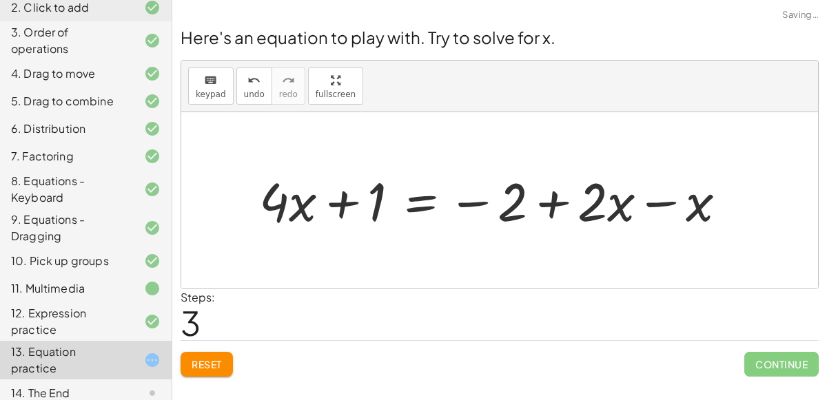
click at [647, 206] on div at bounding box center [498, 200] width 492 height 70
click at [415, 207] on div at bounding box center [444, 200] width 384 height 70
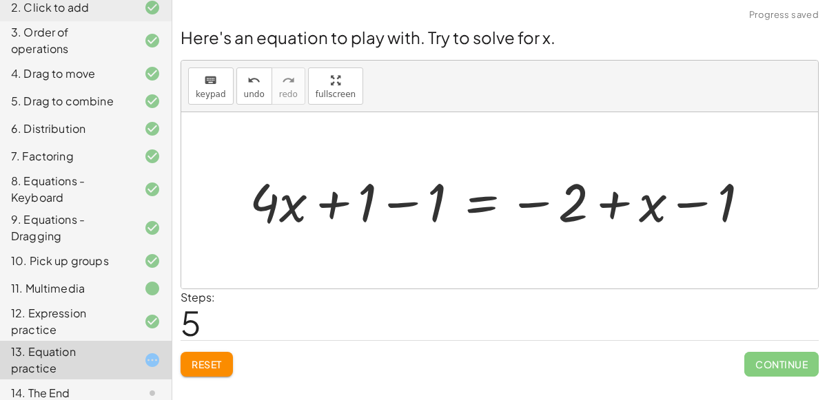
click at [394, 205] on div at bounding box center [505, 200] width 524 height 70
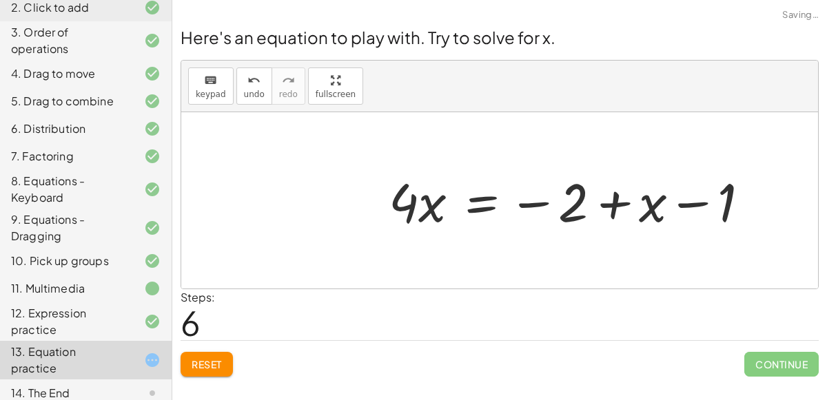
click at [532, 209] on div at bounding box center [575, 200] width 386 height 70
drag, startPoint x: 579, startPoint y: 199, endPoint x: 690, endPoint y: 192, distance: 110.4
click at [690, 192] on div at bounding box center [575, 200] width 386 height 70
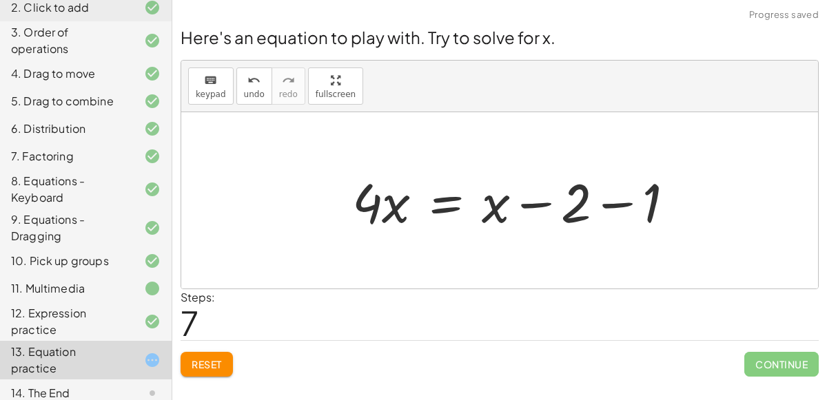
click at [665, 203] on div at bounding box center [518, 200] width 349 height 71
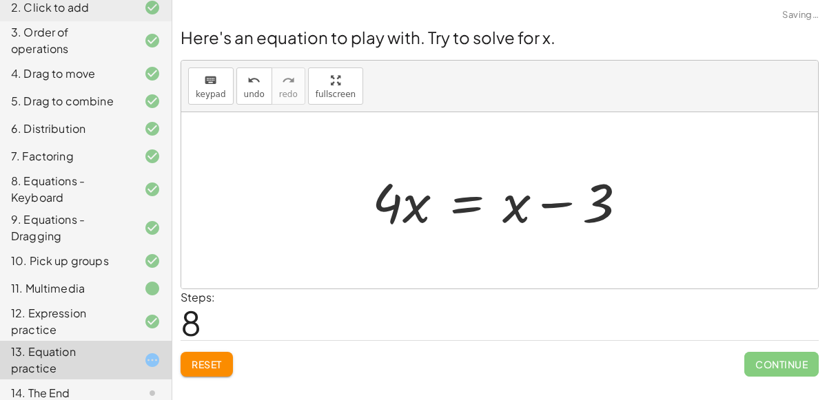
click at [457, 214] on div at bounding box center [505, 200] width 280 height 71
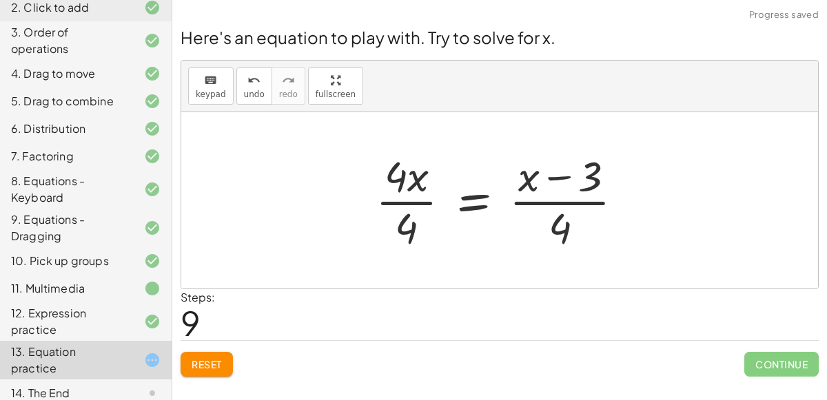
click at [550, 207] on div at bounding box center [505, 200] width 273 height 106
click at [391, 203] on div at bounding box center [505, 200] width 273 height 106
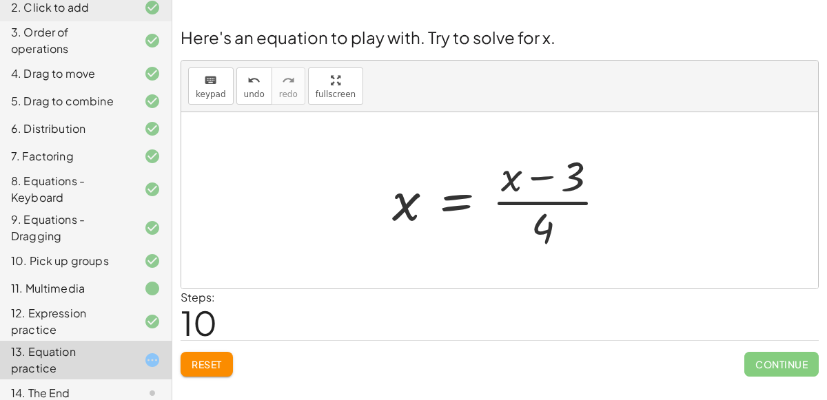
click at [541, 176] on div at bounding box center [504, 200] width 239 height 106
click at [213, 367] on span "Reset" at bounding box center [207, 364] width 30 height 12
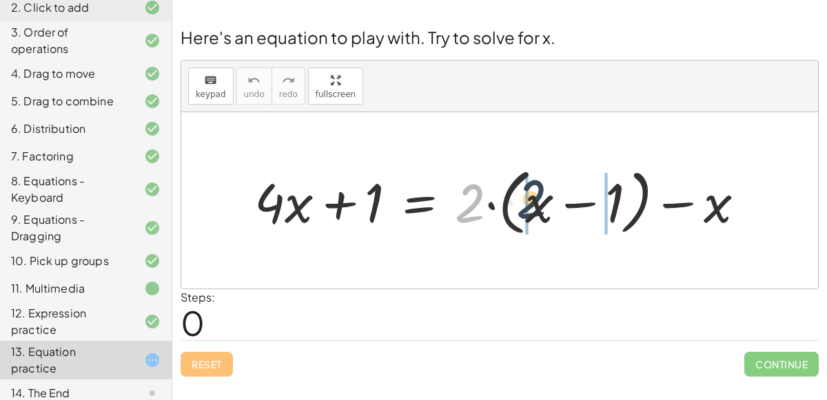
drag, startPoint x: 463, startPoint y: 207, endPoint x: 525, endPoint y: 202, distance: 62.2
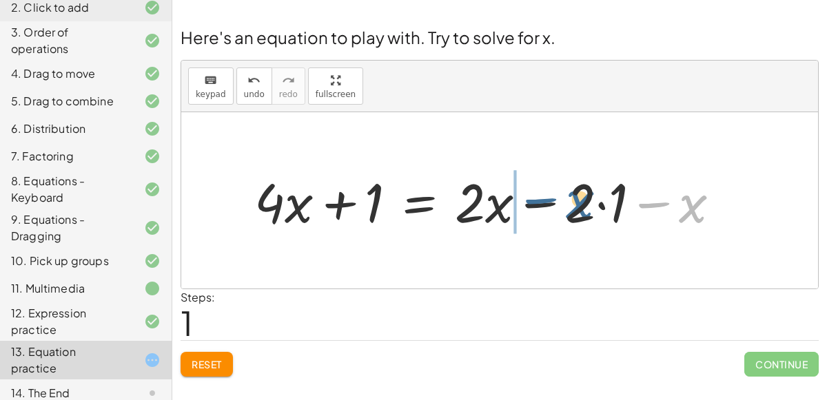
drag, startPoint x: 685, startPoint y: 207, endPoint x: 559, endPoint y: 204, distance: 125.4
click at [559, 204] on div at bounding box center [492, 200] width 491 height 71
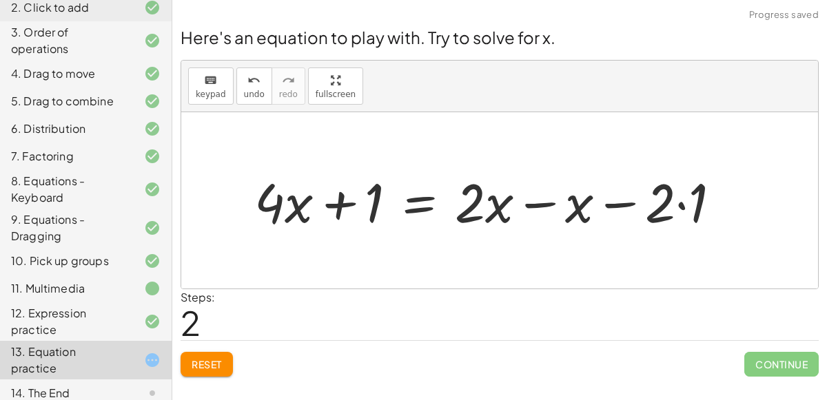
click at [535, 203] on div at bounding box center [492, 200] width 491 height 71
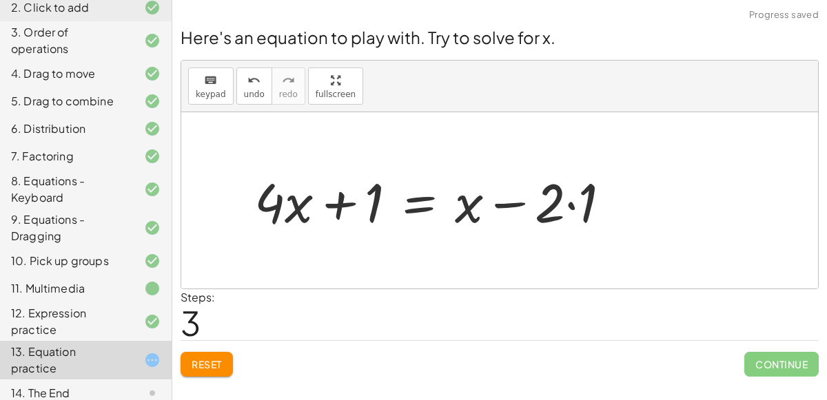
click at [581, 209] on div at bounding box center [437, 200] width 381 height 71
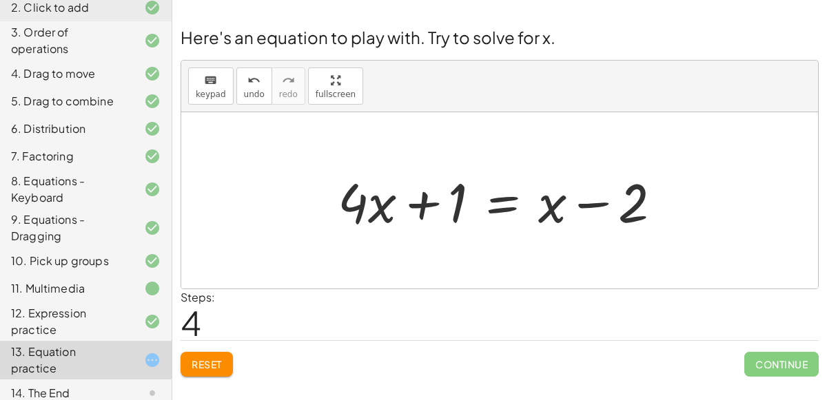
click at [412, 205] on div at bounding box center [505, 200] width 349 height 71
click at [590, 207] on div at bounding box center [505, 200] width 349 height 71
click at [359, 206] on div at bounding box center [505, 200] width 349 height 71
click at [381, 216] on div at bounding box center [505, 200] width 349 height 71
click at [213, 353] on button "Reset" at bounding box center [206, 364] width 52 height 25
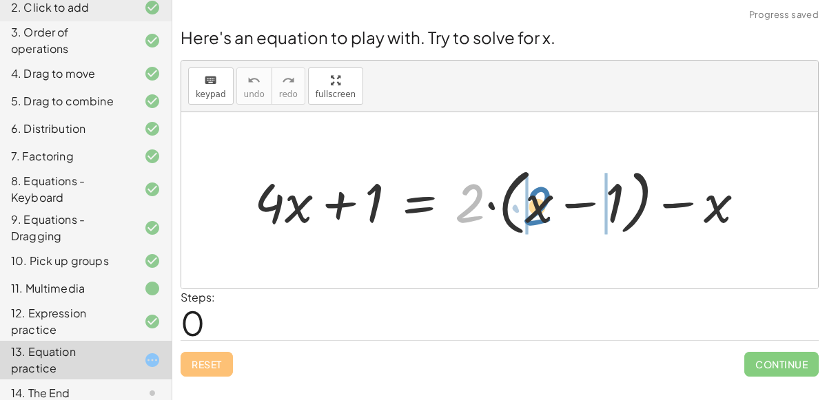
drag, startPoint x: 478, startPoint y: 202, endPoint x: 546, endPoint y: 204, distance: 67.5
click at [546, 204] on div at bounding box center [504, 200] width 515 height 79
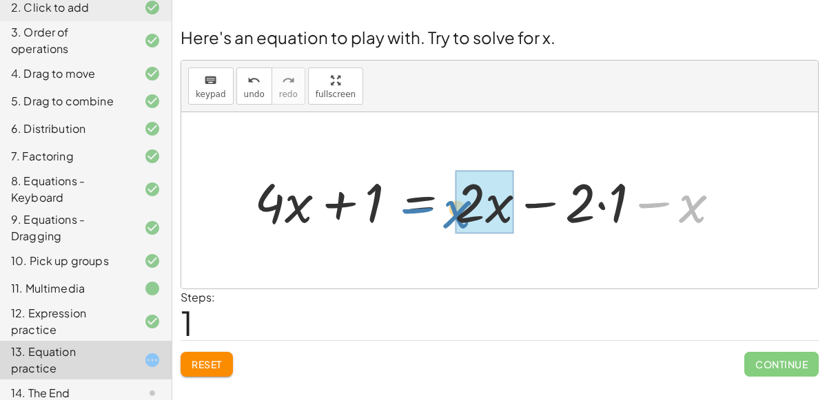
drag, startPoint x: 692, startPoint y: 209, endPoint x: 456, endPoint y: 214, distance: 236.4
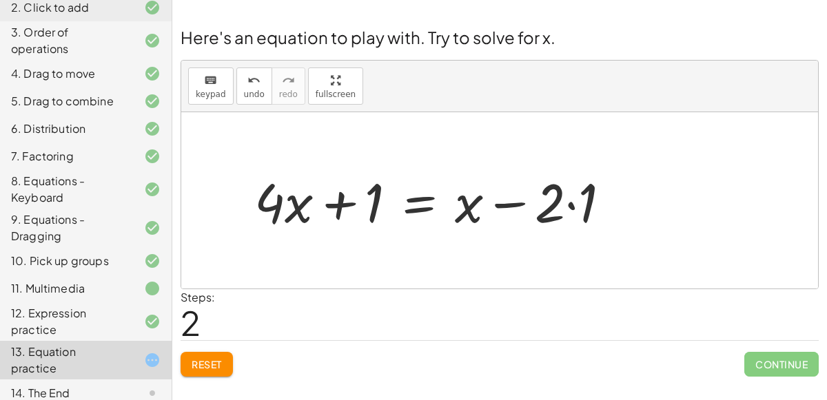
click at [546, 211] on div at bounding box center [437, 200] width 381 height 71
click at [568, 208] on div at bounding box center [437, 200] width 381 height 71
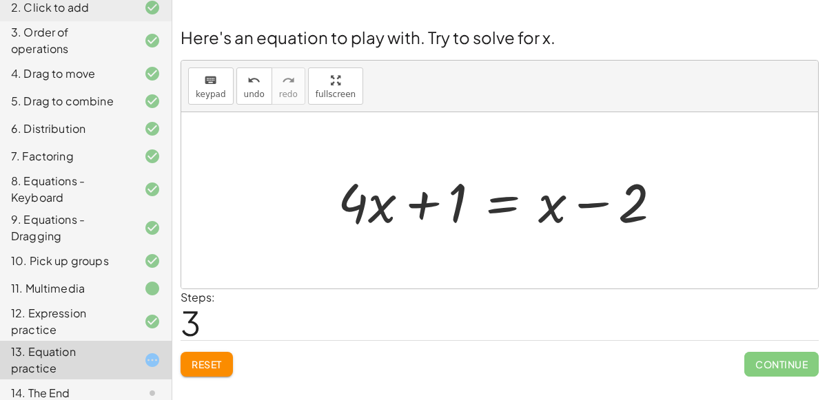
click at [501, 207] on div at bounding box center [505, 200] width 349 height 71
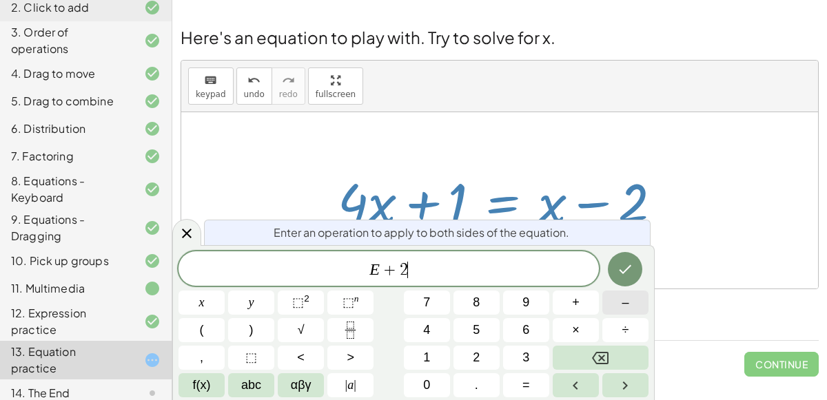
click at [637, 295] on button "–" at bounding box center [625, 303] width 46 height 24
click at [629, 280] on button "Done" at bounding box center [625, 269] width 34 height 34
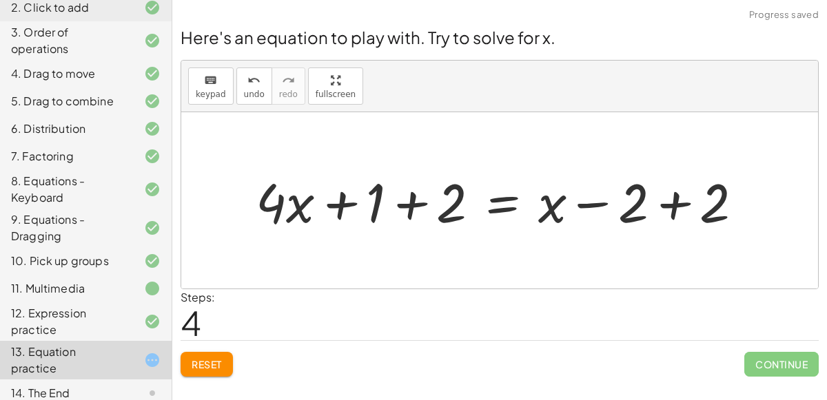
click at [413, 205] on div at bounding box center [505, 200] width 512 height 71
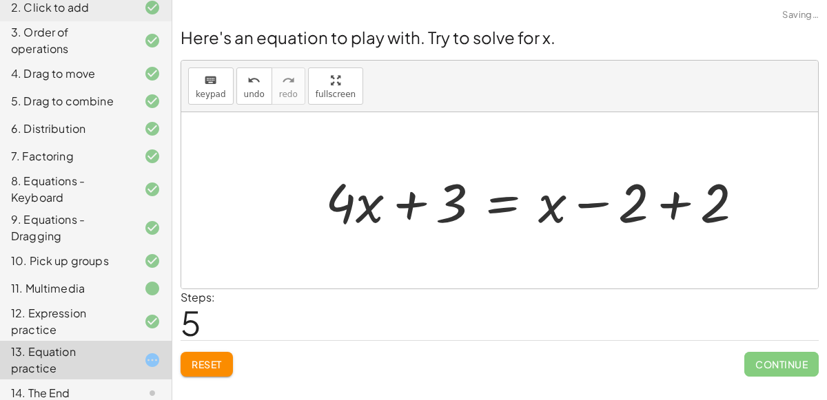
click at [685, 205] on div at bounding box center [539, 200] width 443 height 71
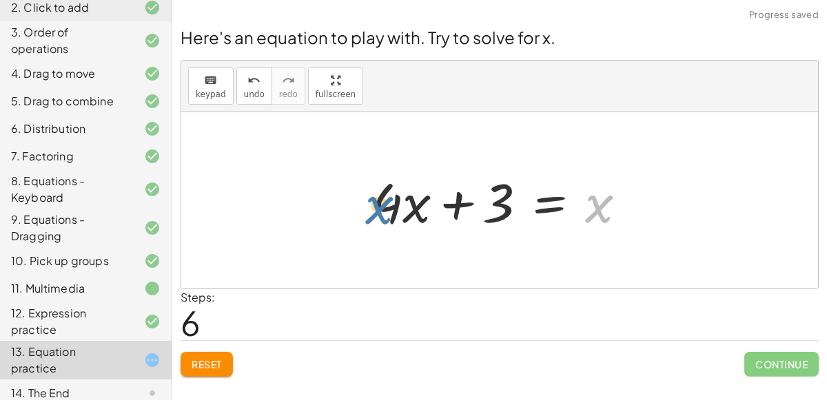
drag, startPoint x: 608, startPoint y: 211, endPoint x: 386, endPoint y: 212, distance: 221.8
click at [386, 212] on div at bounding box center [505, 200] width 280 height 71
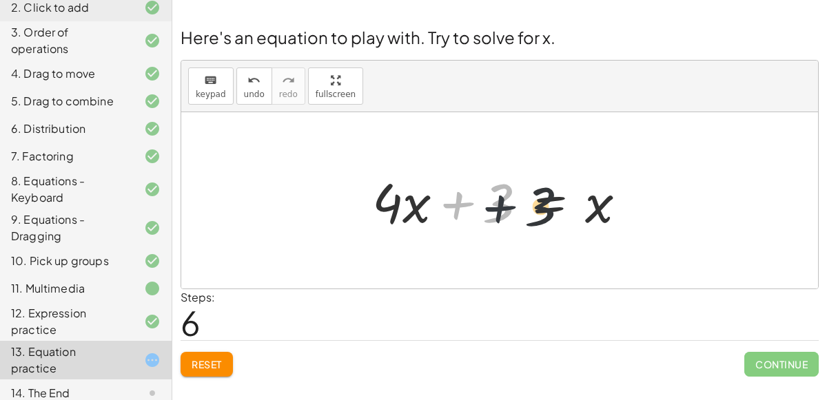
drag, startPoint x: 468, startPoint y: 209, endPoint x: 513, endPoint y: 214, distance: 45.0
click at [513, 214] on div at bounding box center [505, 200] width 280 height 71
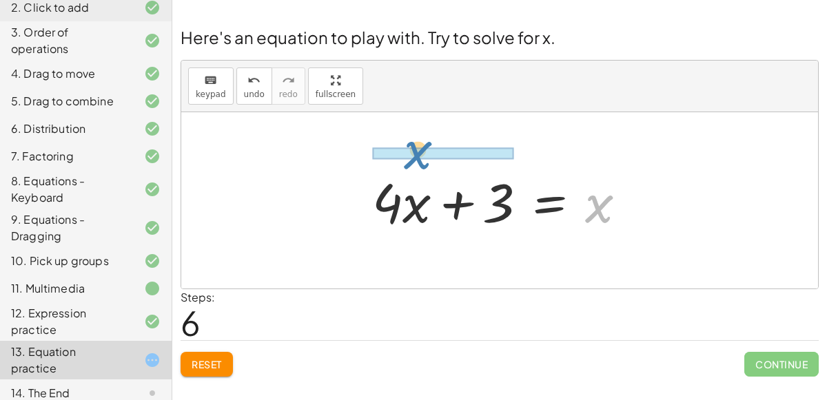
drag, startPoint x: 610, startPoint y: 206, endPoint x: 426, endPoint y: 147, distance: 193.9
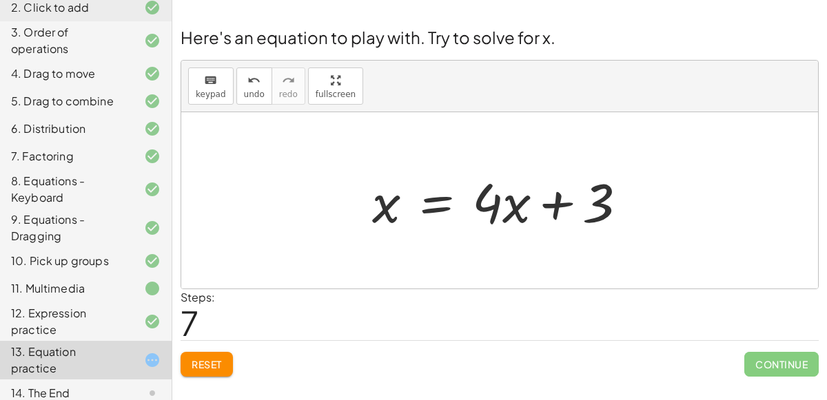
click at [507, 213] on div at bounding box center [505, 200] width 280 height 71
click at [563, 207] on div at bounding box center [505, 200] width 280 height 71
click at [596, 209] on div at bounding box center [505, 200] width 280 height 71
click at [409, 206] on div at bounding box center [505, 200] width 280 height 71
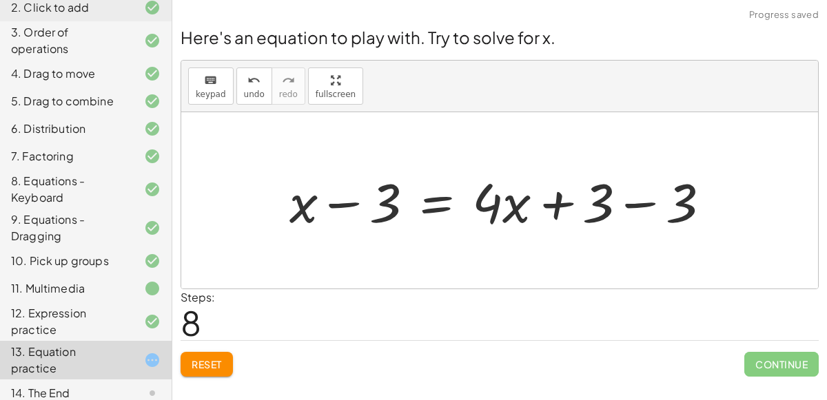
click at [353, 208] on div at bounding box center [504, 200] width 445 height 71
click at [653, 206] on div at bounding box center [504, 200] width 445 height 71
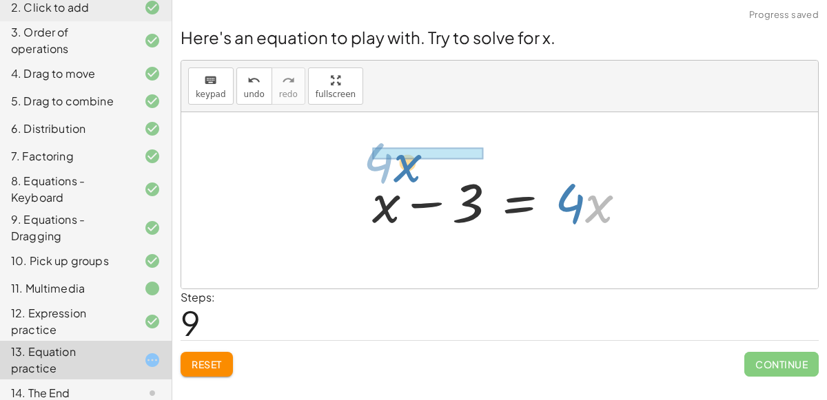
drag, startPoint x: 598, startPoint y: 199, endPoint x: 406, endPoint y: 156, distance: 197.1
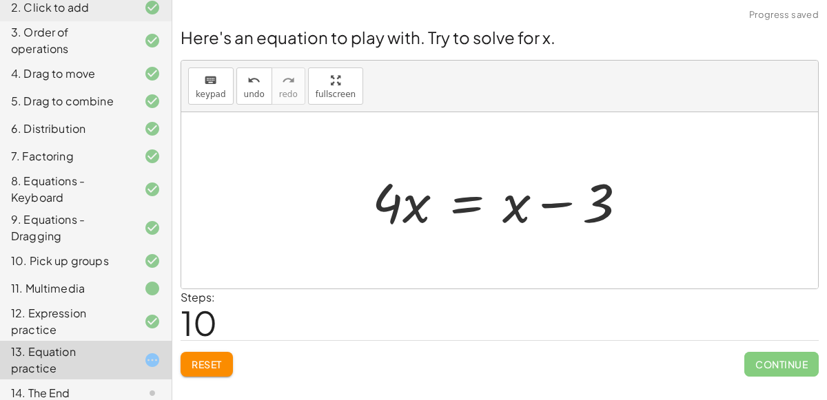
click at [466, 196] on div at bounding box center [505, 200] width 280 height 71
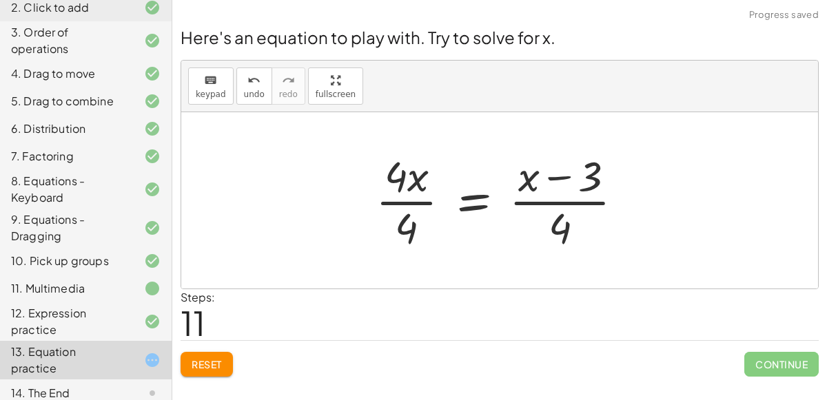
click at [398, 209] on div at bounding box center [505, 200] width 273 height 106
click at [538, 200] on div at bounding box center [521, 200] width 239 height 106
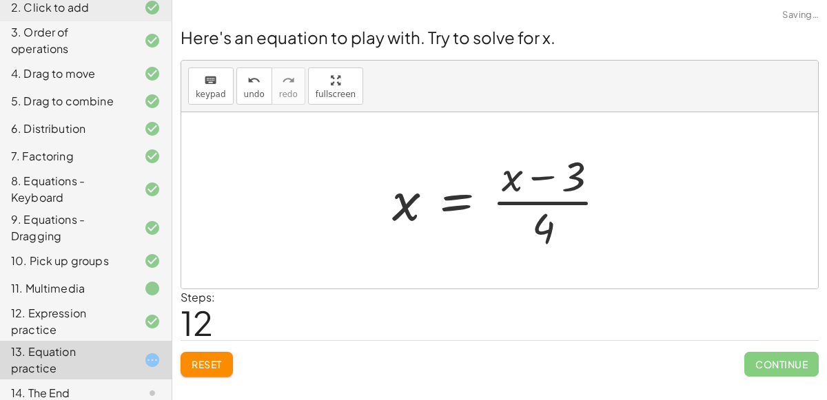
click at [540, 201] on div at bounding box center [504, 200] width 239 height 106
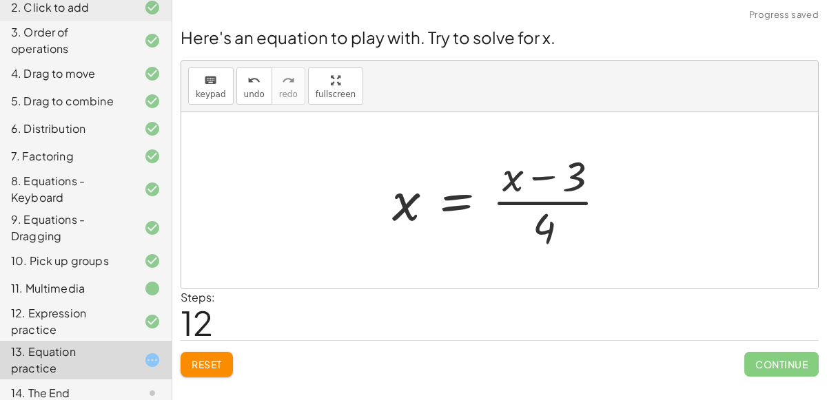
click at [540, 201] on div at bounding box center [504, 200] width 239 height 106
click at [216, 362] on span "Reset" at bounding box center [207, 364] width 30 height 12
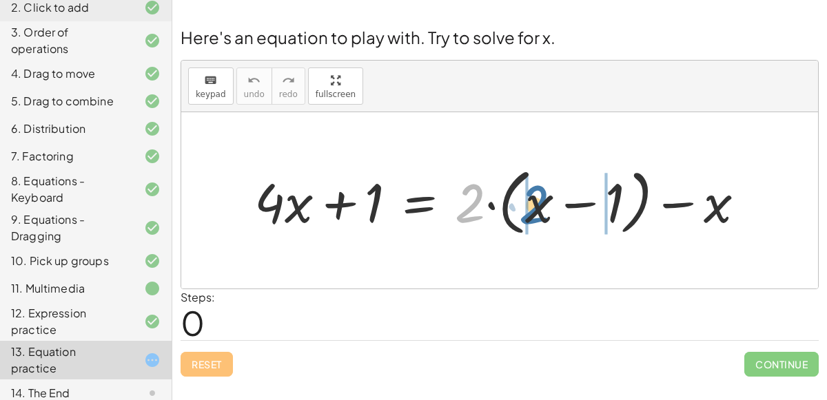
drag, startPoint x: 466, startPoint y: 194, endPoint x: 530, endPoint y: 196, distance: 64.1
click at [530, 196] on div at bounding box center [504, 200] width 515 height 79
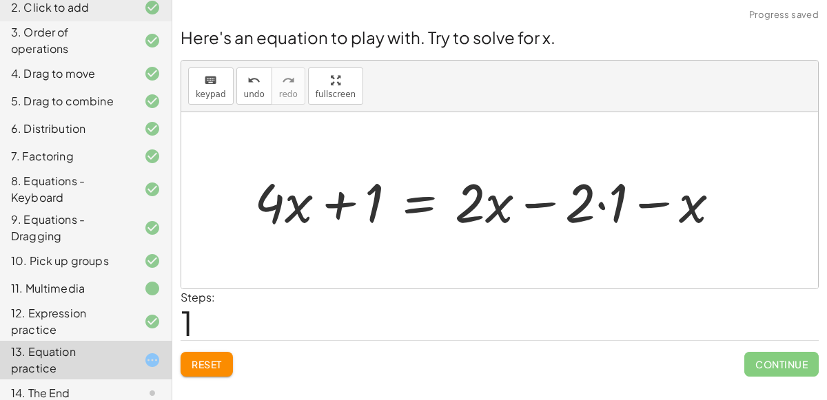
click at [553, 201] on div at bounding box center [492, 200] width 491 height 71
click at [602, 203] on div at bounding box center [492, 200] width 491 height 71
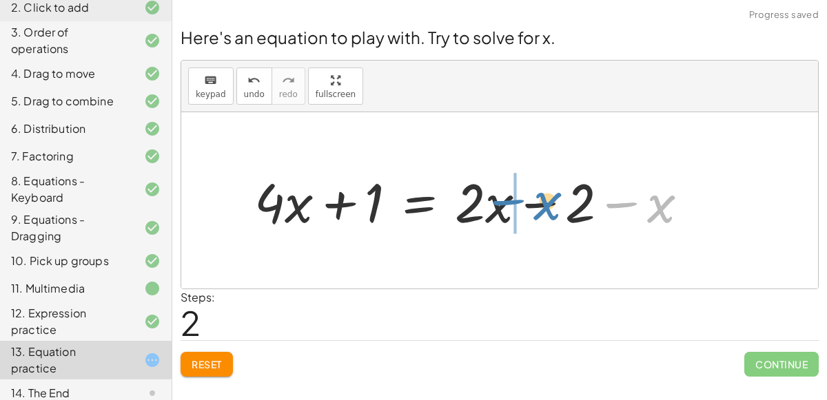
drag, startPoint x: 667, startPoint y: 217, endPoint x: 550, endPoint y: 214, distance: 116.5
click at [550, 214] on div at bounding box center [476, 200] width 459 height 71
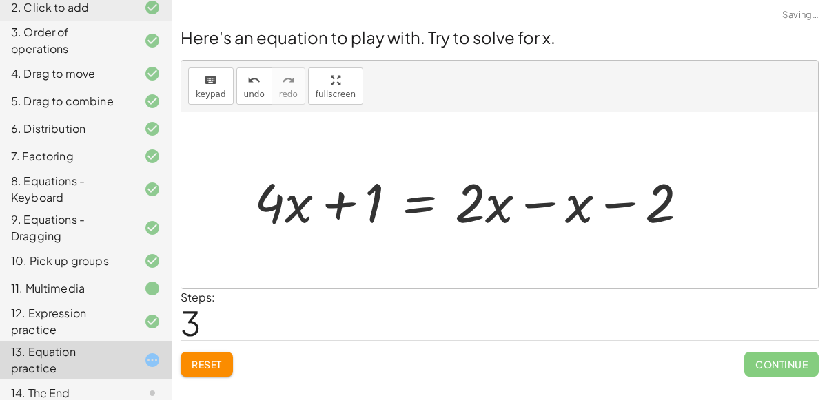
click at [543, 205] on div at bounding box center [476, 200] width 459 height 71
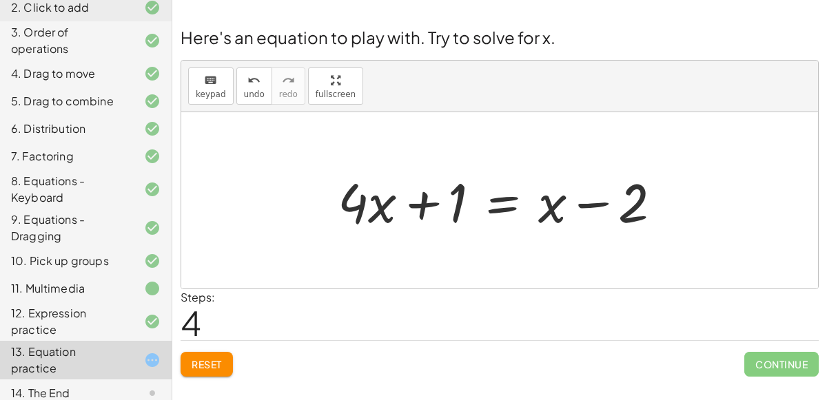
click at [516, 198] on div at bounding box center [505, 200] width 349 height 71
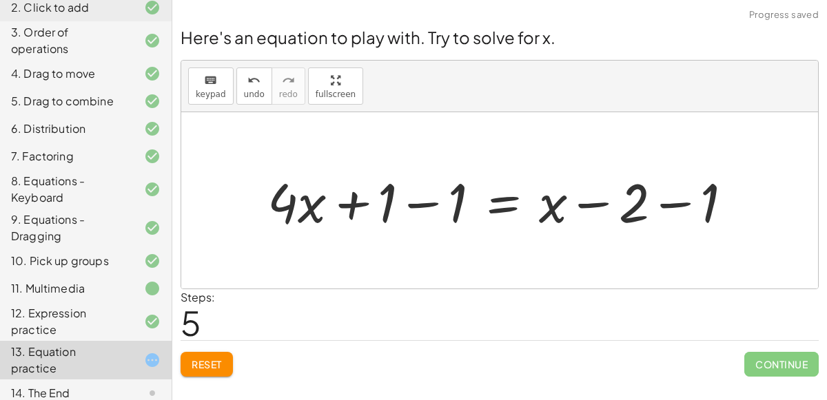
click at [422, 197] on div at bounding box center [505, 200] width 490 height 71
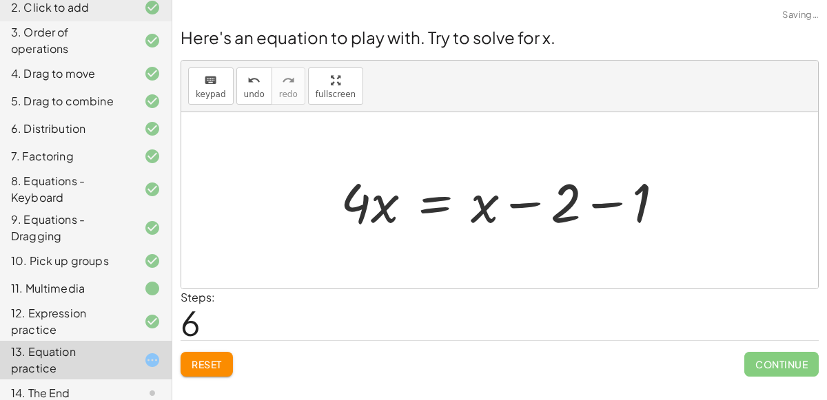
click at [683, 197] on div at bounding box center [499, 200] width 637 height 176
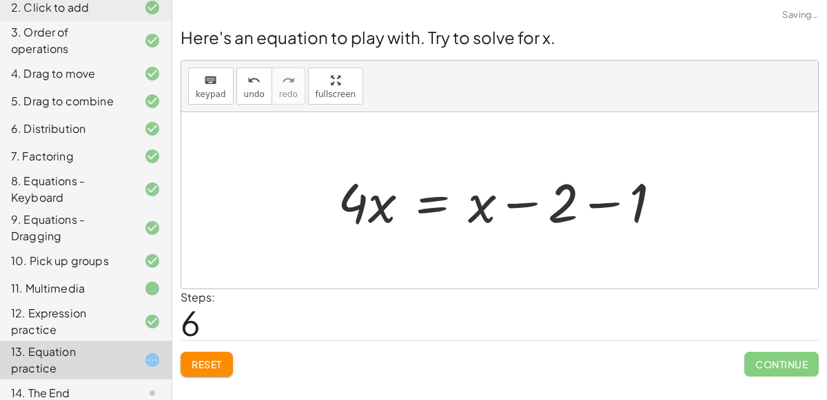
click at [616, 207] on div at bounding box center [505, 200] width 349 height 71
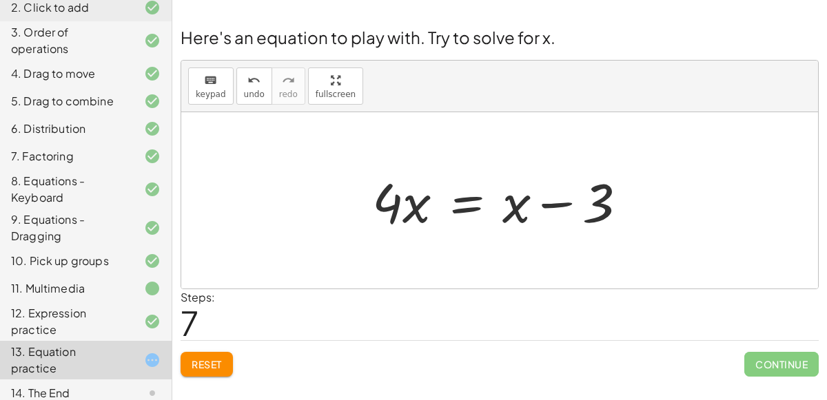
click at [417, 200] on div at bounding box center [505, 200] width 280 height 71
drag, startPoint x: 396, startPoint y: 216, endPoint x: 331, endPoint y: 214, distance: 65.5
click at [331, 214] on div "+ · 4 · x + 1 = + · 2 · ( + x − 1 ) − x + · 4 · x + 1 = + · 2 · x − · 2 · 1 − x…" at bounding box center [499, 200] width 637 height 176
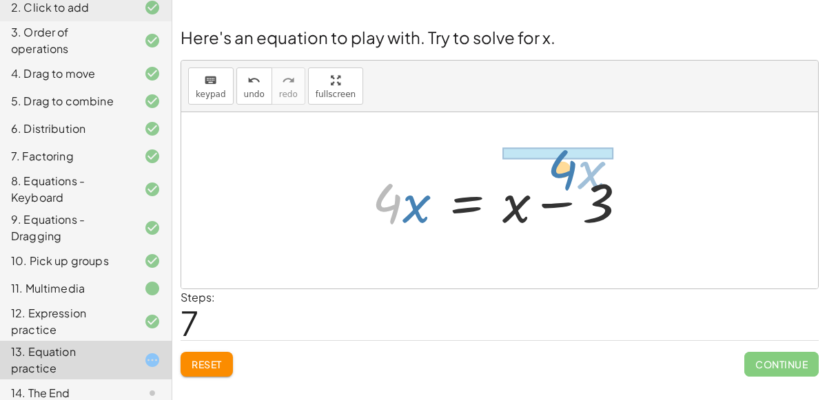
drag, startPoint x: 394, startPoint y: 205, endPoint x: 568, endPoint y: 167, distance: 177.6
click at [568, 167] on div at bounding box center [505, 200] width 280 height 71
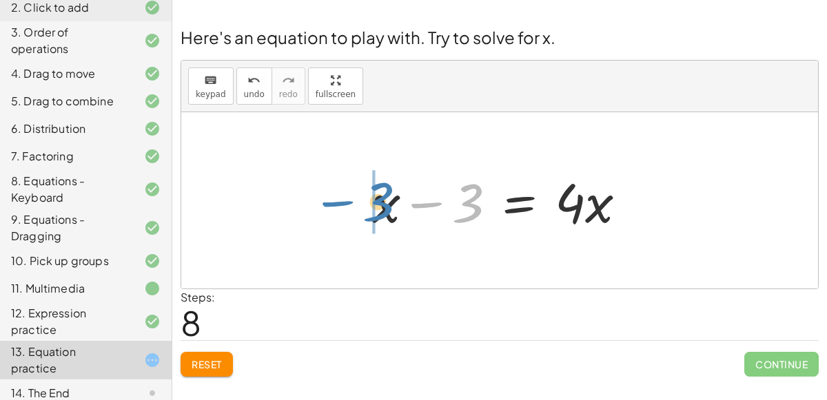
drag, startPoint x: 479, startPoint y: 200, endPoint x: 387, endPoint y: 199, distance: 91.6
click at [387, 199] on div at bounding box center [505, 200] width 280 height 71
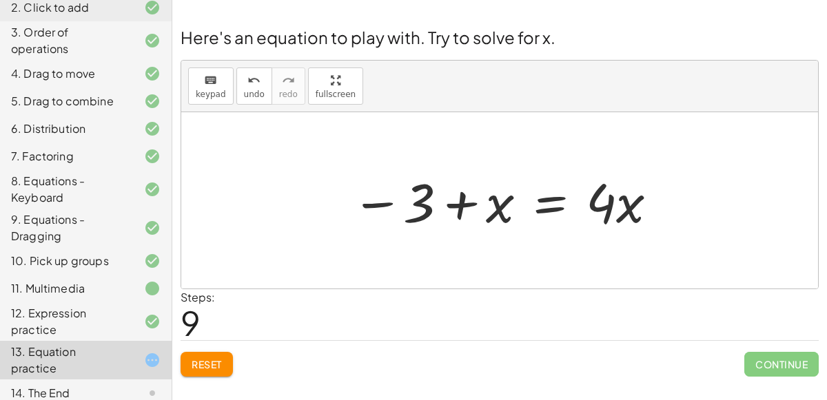
click at [608, 208] on div at bounding box center [505, 200] width 322 height 71
click at [638, 213] on div at bounding box center [505, 200] width 322 height 71
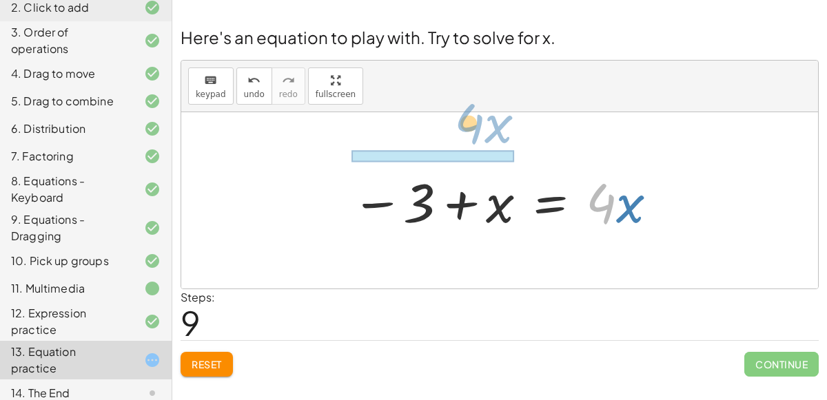
drag, startPoint x: 608, startPoint y: 205, endPoint x: 476, endPoint y: 131, distance: 151.8
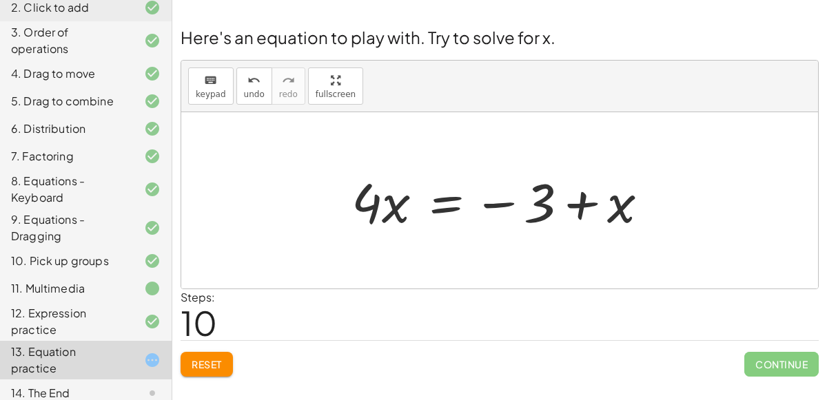
click at [455, 198] on div at bounding box center [505, 200] width 322 height 71
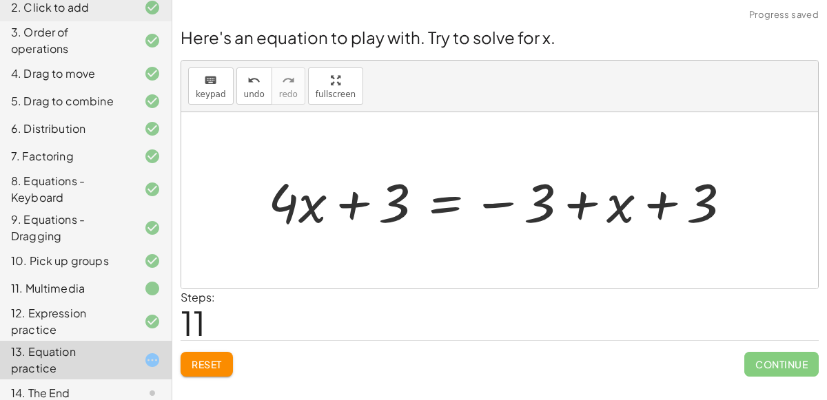
click at [353, 208] on div at bounding box center [505, 200] width 488 height 71
click at [487, 201] on div at bounding box center [505, 200] width 488 height 71
click at [589, 198] on div at bounding box center [505, 200] width 488 height 71
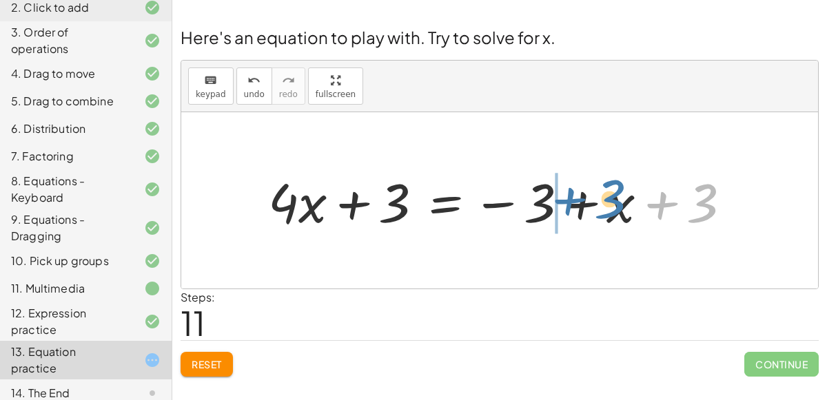
drag, startPoint x: 732, startPoint y: 210, endPoint x: 639, endPoint y: 206, distance: 93.1
click at [639, 206] on div at bounding box center [505, 200] width 488 height 71
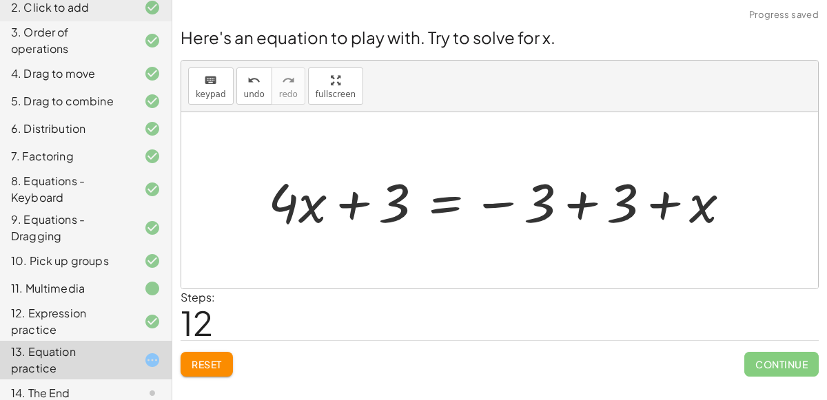
click at [590, 205] on div at bounding box center [505, 200] width 488 height 71
click at [455, 202] on div at bounding box center [505, 200] width 488 height 71
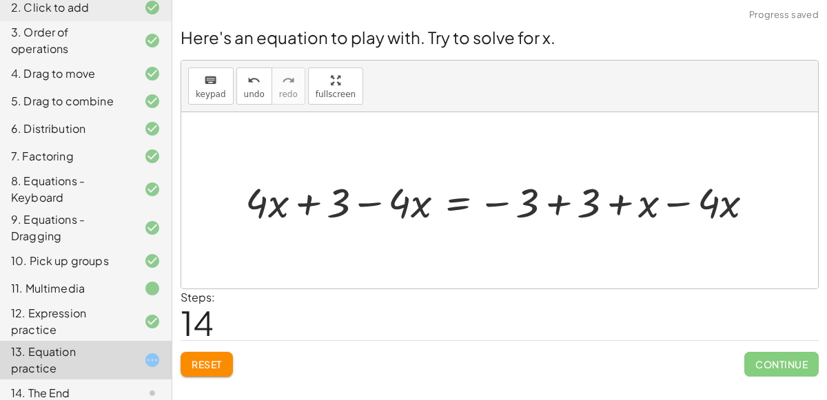
click at [373, 210] on div at bounding box center [504, 201] width 533 height 54
drag, startPoint x: 420, startPoint y: 216, endPoint x: 323, endPoint y: 209, distance: 97.4
click at [323, 209] on div at bounding box center [504, 201] width 533 height 54
click at [323, 205] on div at bounding box center [504, 201] width 533 height 54
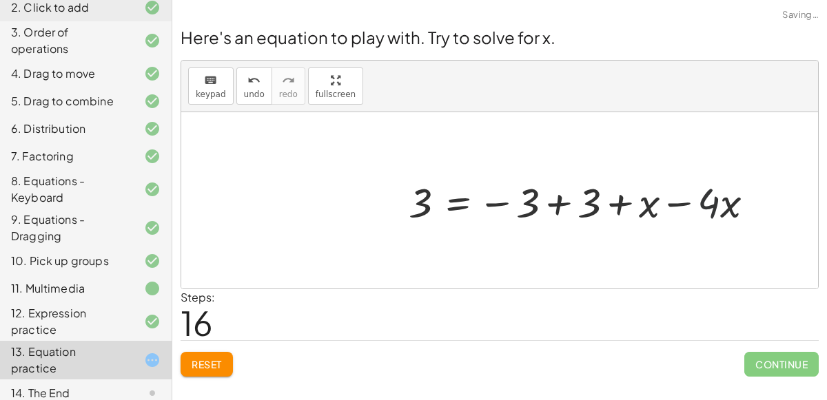
click at [719, 205] on div at bounding box center [587, 201] width 370 height 54
click at [681, 207] on div at bounding box center [587, 201] width 370 height 54
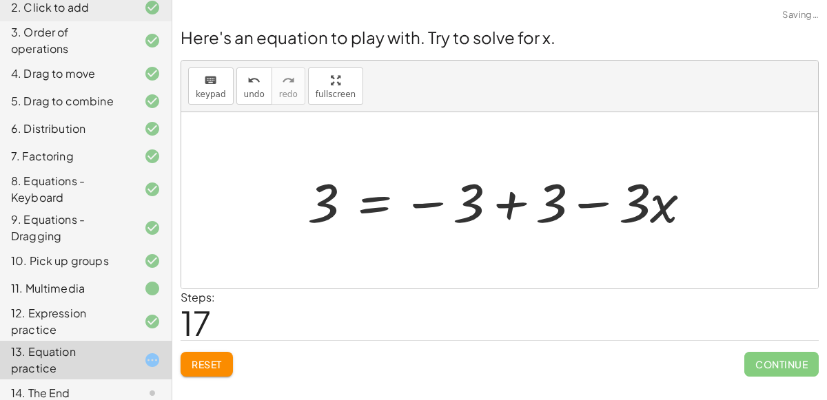
click at [515, 208] on div at bounding box center [504, 200] width 409 height 71
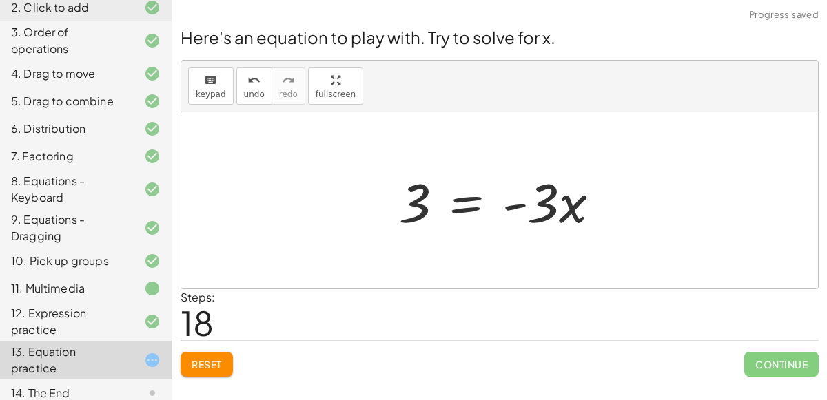
click at [473, 193] on div at bounding box center [505, 200] width 226 height 71
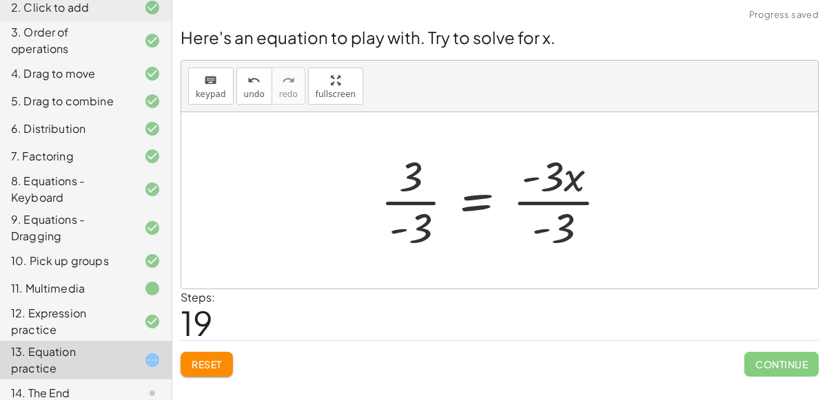
click at [557, 214] on div at bounding box center [498, 200] width 251 height 106
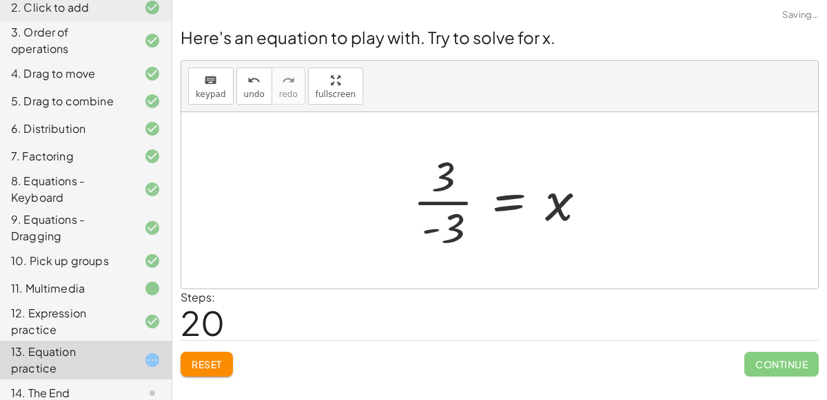
click at [455, 196] on div at bounding box center [505, 200] width 198 height 106
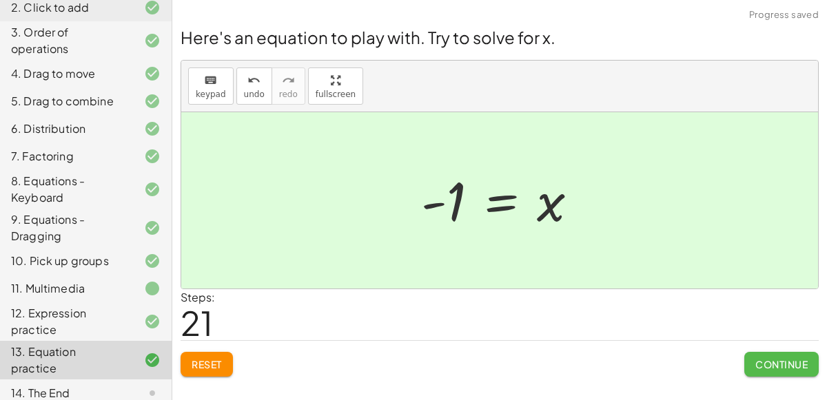
click at [772, 358] on span "Continue" at bounding box center [781, 364] width 52 height 12
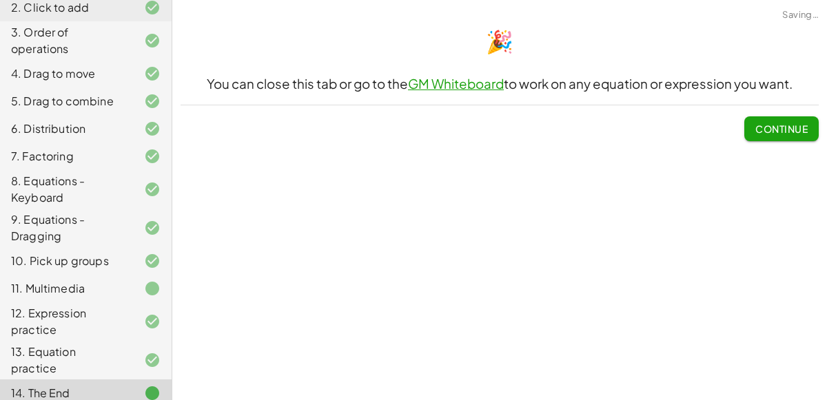
click at [778, 136] on button "Continue" at bounding box center [781, 128] width 74 height 25
